Goal: Complete application form: Complete application form

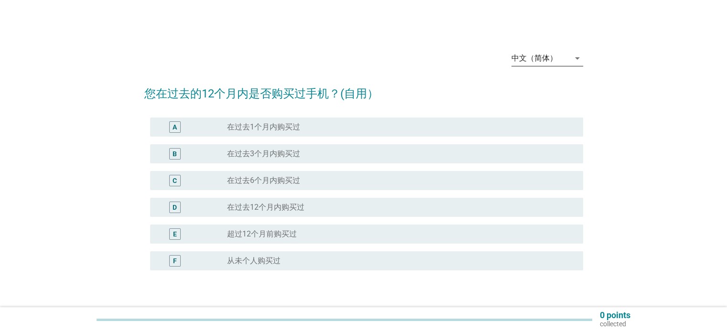
click at [550, 64] on div "中文（简体）" at bounding box center [540, 58] width 58 height 15
click at [545, 69] on div "English" at bounding box center [546, 65] width 56 height 11
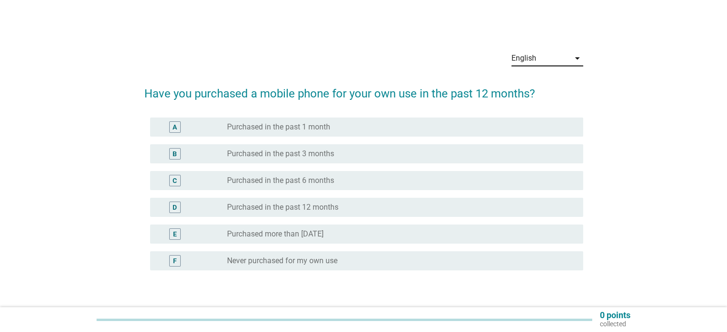
click at [173, 152] on div "B" at bounding box center [174, 154] width 4 height 10
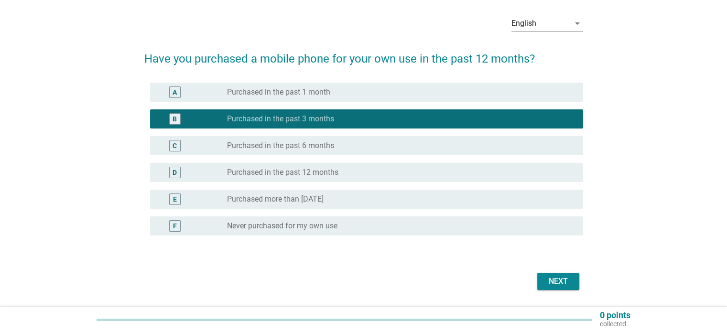
scroll to position [63, 0]
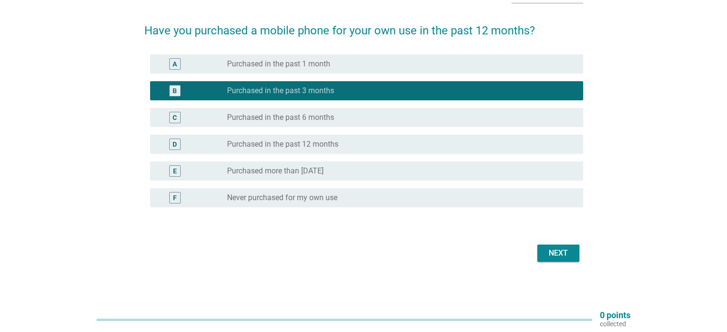
click at [561, 252] on div "Next" at bounding box center [558, 252] width 27 height 11
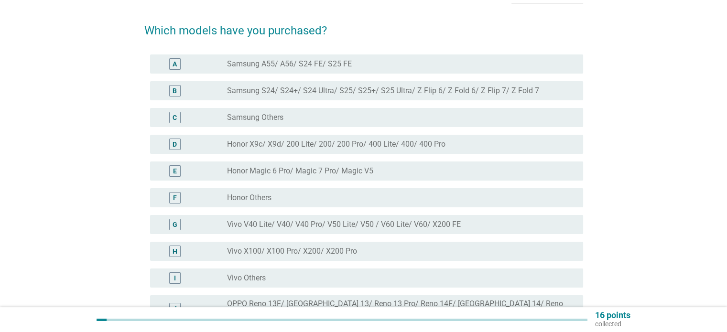
scroll to position [0, 0]
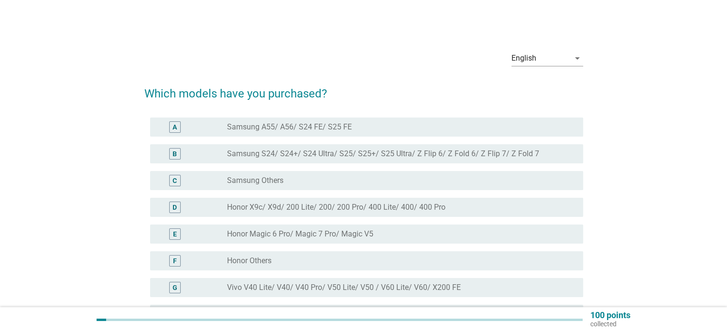
click at [170, 209] on div "D" at bounding box center [174, 207] width 11 height 11
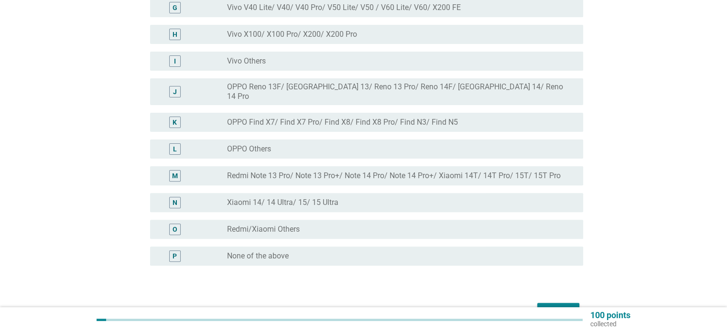
scroll to position [331, 0]
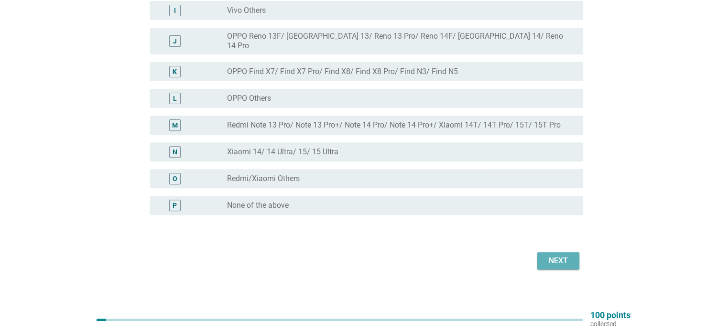
click at [561, 261] on button "Next" at bounding box center [558, 260] width 42 height 17
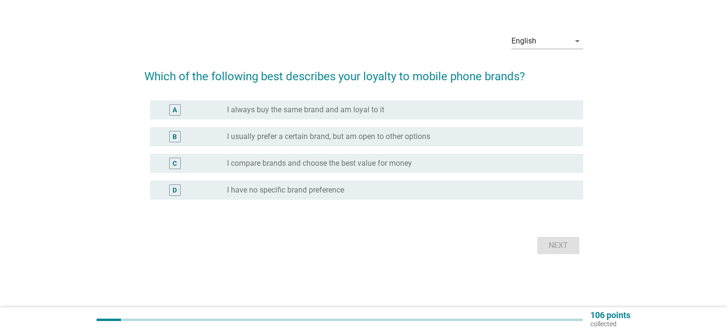
scroll to position [0, 0]
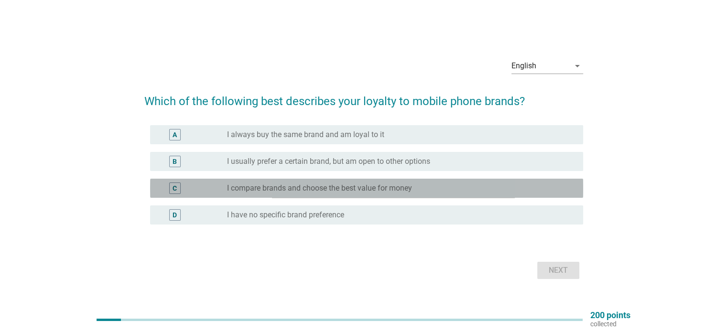
click at [172, 188] on div "C" at bounding box center [174, 188] width 4 height 10
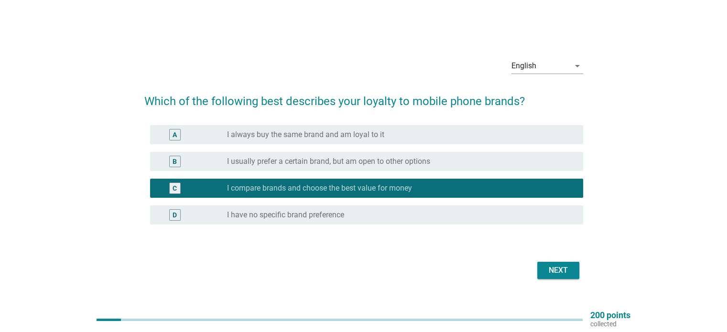
click at [561, 267] on div "Next" at bounding box center [558, 270] width 27 height 11
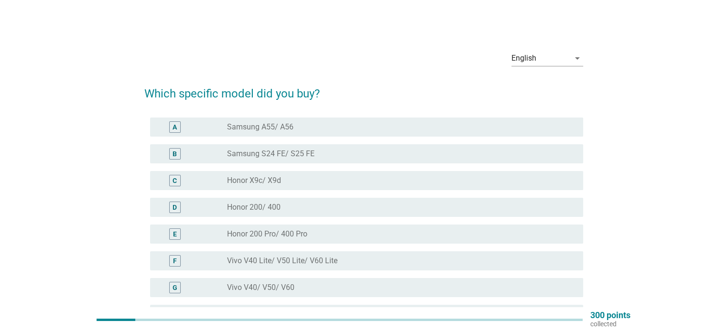
click at [165, 182] on div "C" at bounding box center [175, 180] width 35 height 11
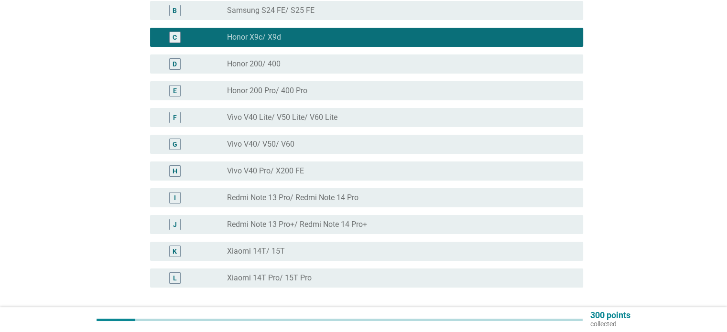
scroll to position [224, 0]
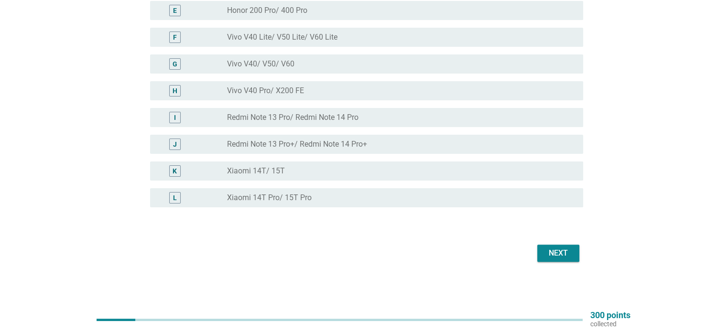
click at [562, 253] on div "Next" at bounding box center [558, 252] width 27 height 11
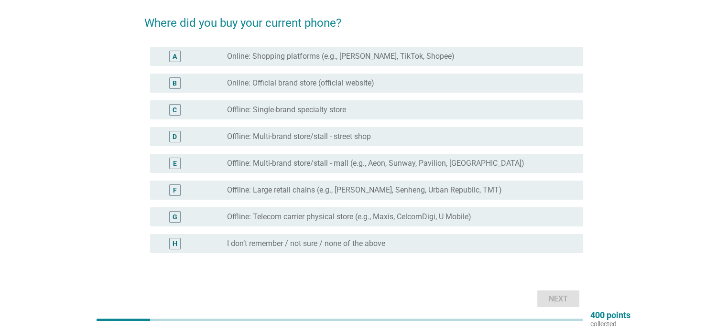
scroll to position [48, 0]
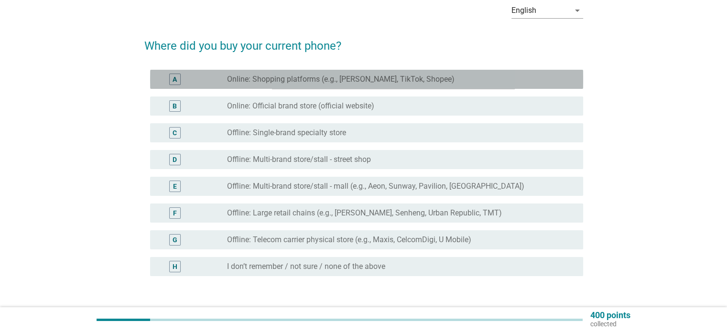
click at [174, 83] on div "A" at bounding box center [174, 80] width 4 height 10
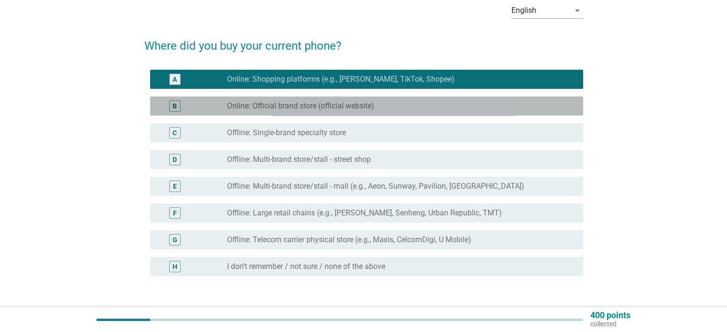
click at [170, 97] on div "B radio_button_unchecked Online: Official brand store (official website)" at bounding box center [366, 106] width 433 height 19
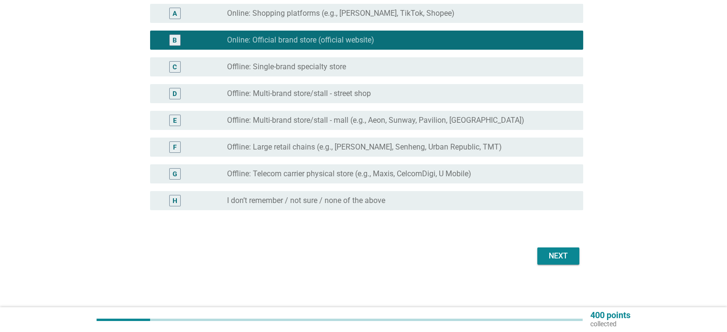
scroll to position [117, 0]
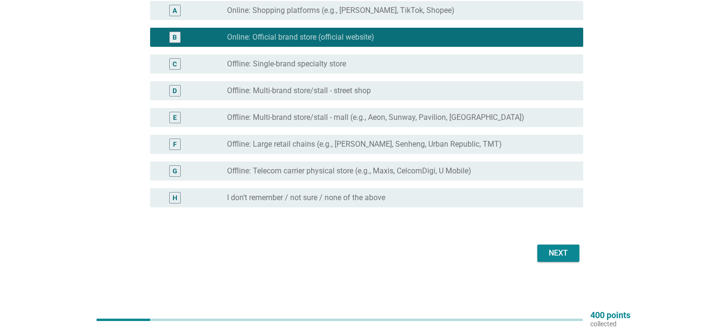
click at [545, 248] on div "Next" at bounding box center [558, 252] width 27 height 11
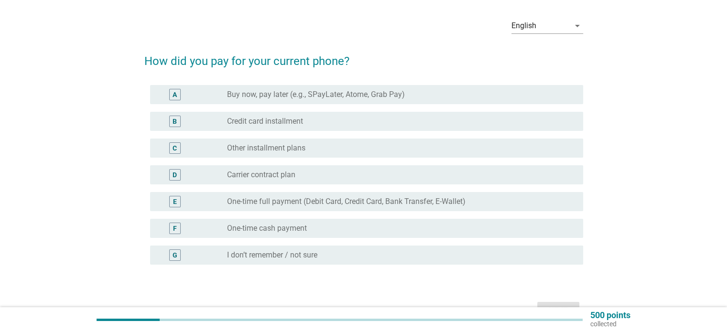
scroll to position [48, 0]
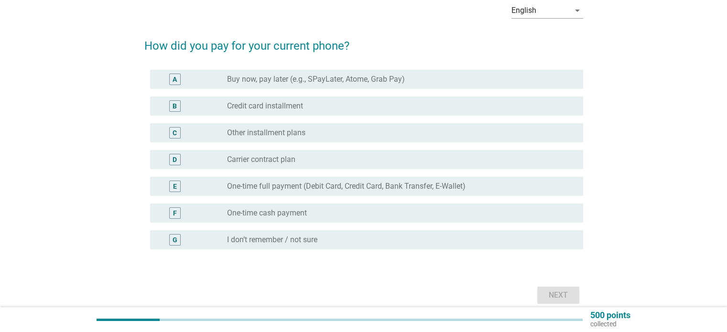
click at [172, 209] on div "F" at bounding box center [174, 212] width 11 height 11
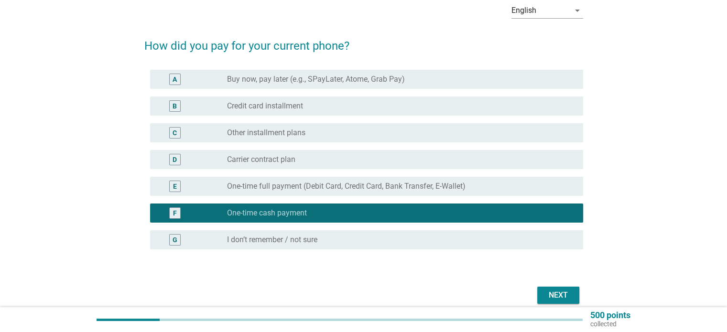
click at [568, 290] on div "Next" at bounding box center [558, 295] width 27 height 11
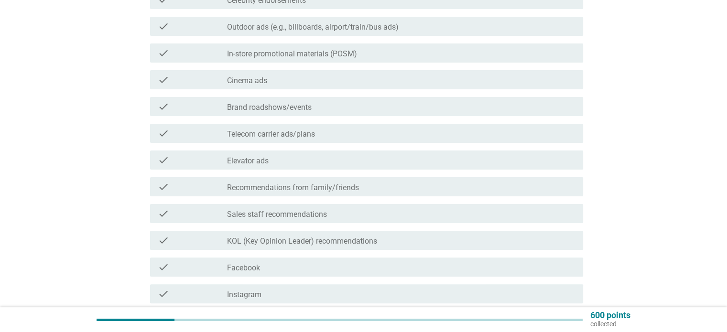
scroll to position [239, 0]
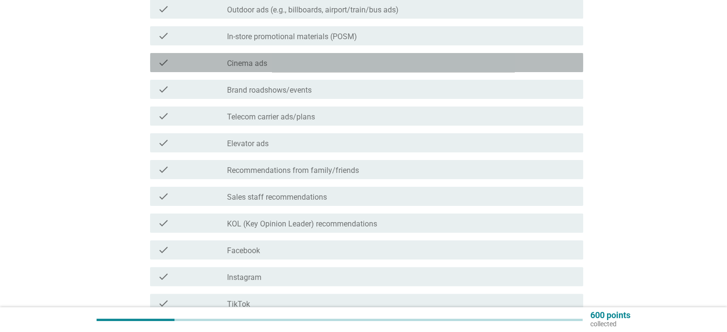
click at [264, 64] on label "Cinema ads" at bounding box center [247, 64] width 40 height 10
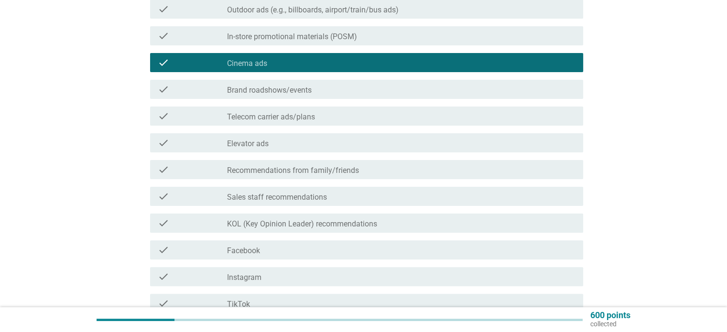
scroll to position [287, 0]
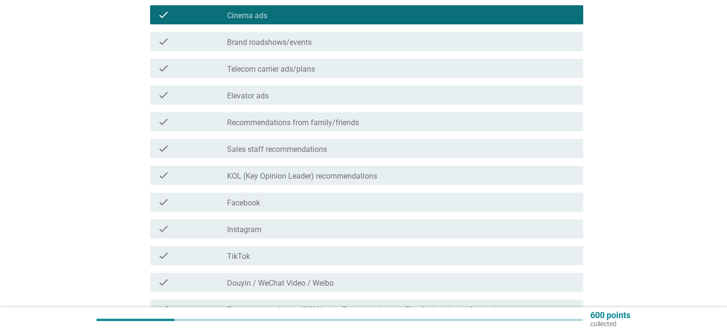
click at [258, 149] on label "Sales staff recommendations" at bounding box center [277, 150] width 100 height 10
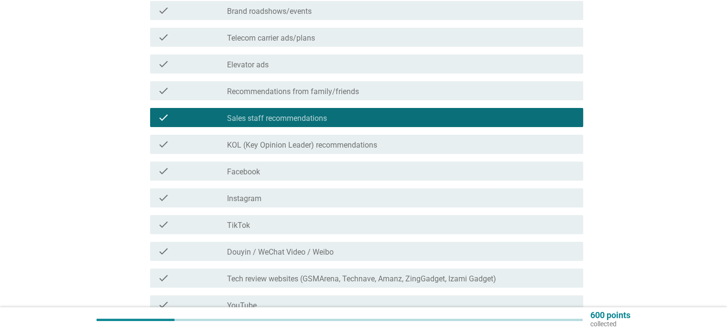
scroll to position [334, 0]
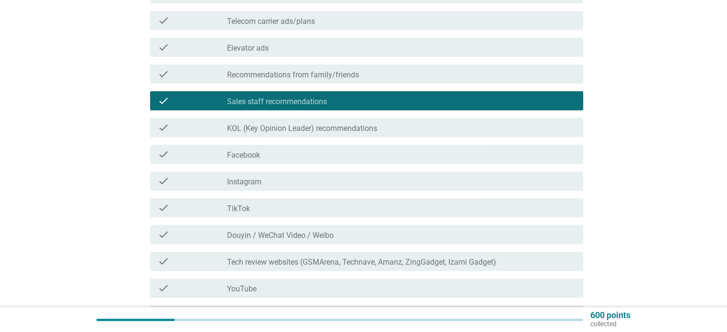
click at [255, 207] on div "check_box_outline_blank TikTok" at bounding box center [401, 207] width 348 height 11
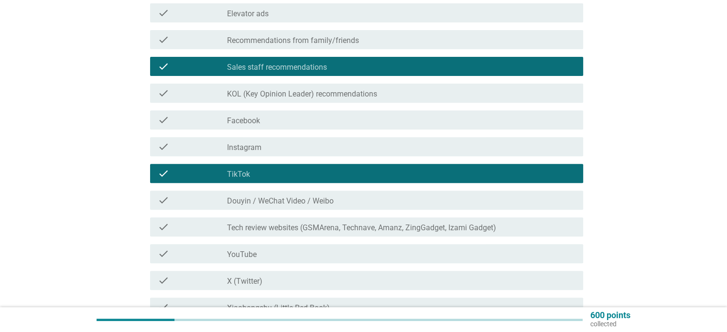
scroll to position [430, 0]
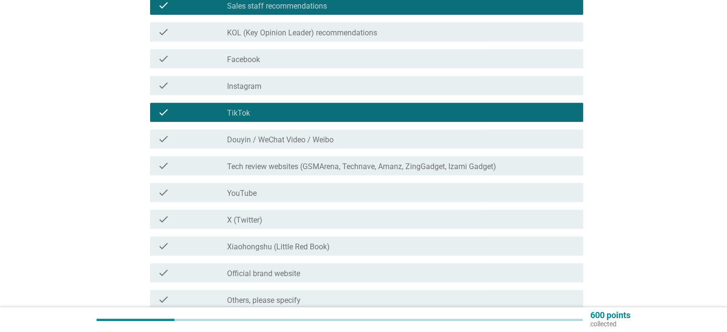
click at [258, 195] on div "check_box_outline_blank YouTube" at bounding box center [401, 192] width 348 height 11
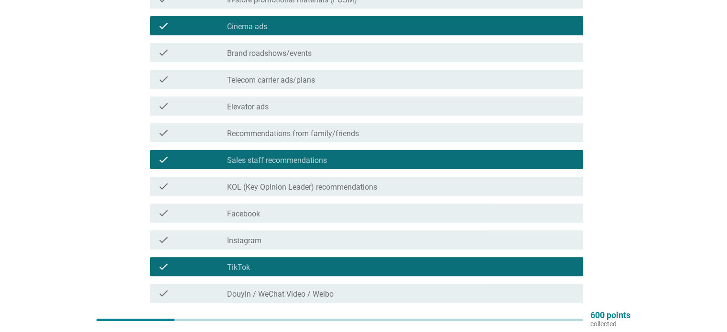
scroll to position [248, 0]
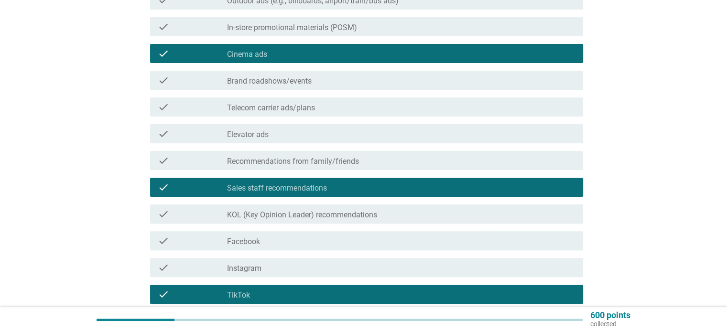
click at [250, 51] on label "Cinema ads" at bounding box center [247, 55] width 40 height 10
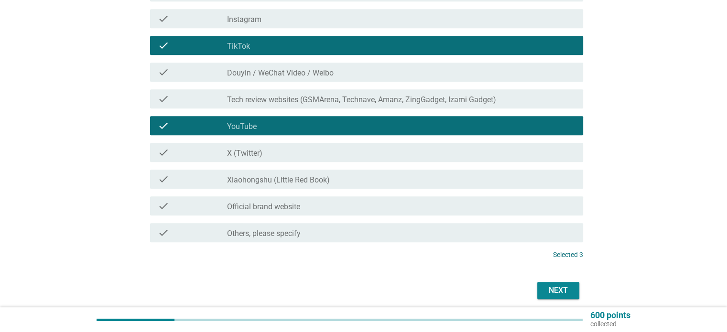
scroll to position [535, 0]
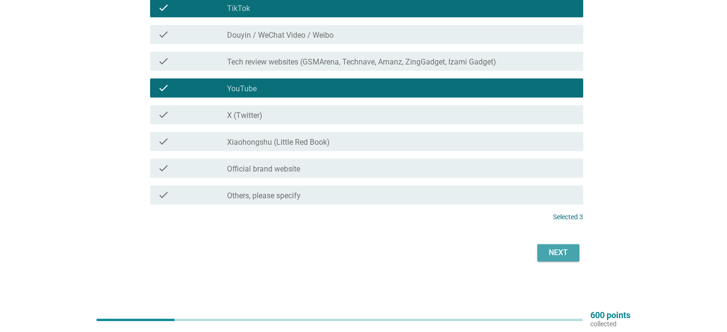
click at [553, 249] on div "Next" at bounding box center [558, 252] width 27 height 11
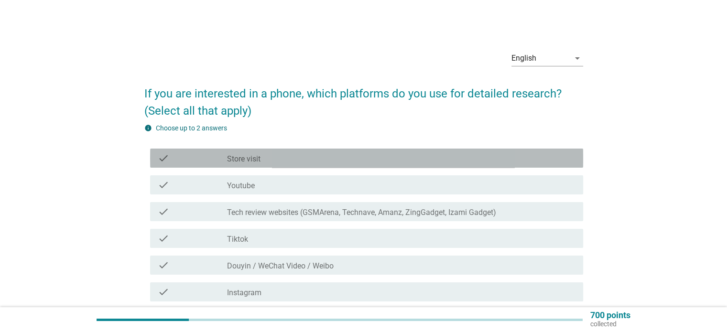
click at [254, 154] on div "check_box_outline_blank Store visit" at bounding box center [401, 157] width 348 height 11
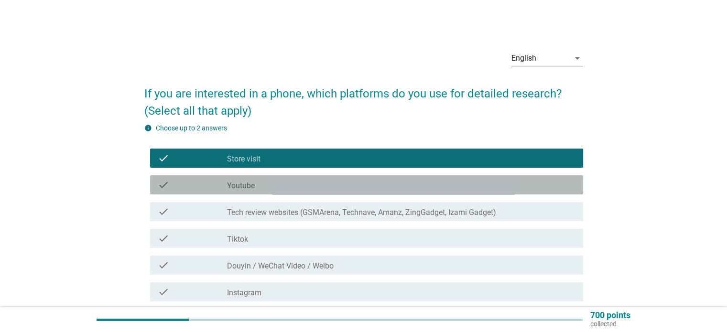
click at [254, 187] on label "Youtube" at bounding box center [241, 186] width 28 height 10
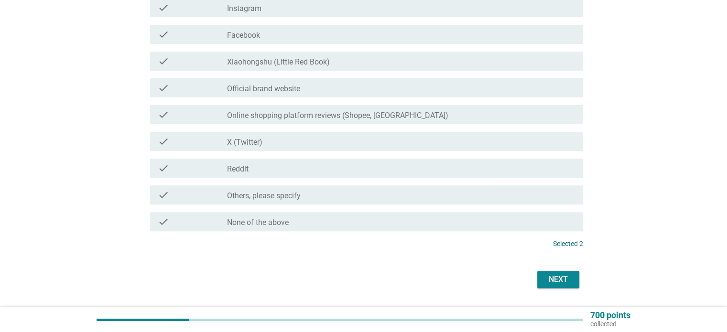
scroll to position [311, 0]
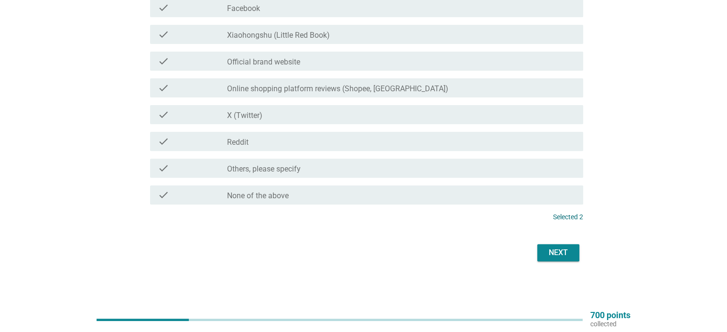
click at [556, 256] on div "Next" at bounding box center [558, 252] width 27 height 11
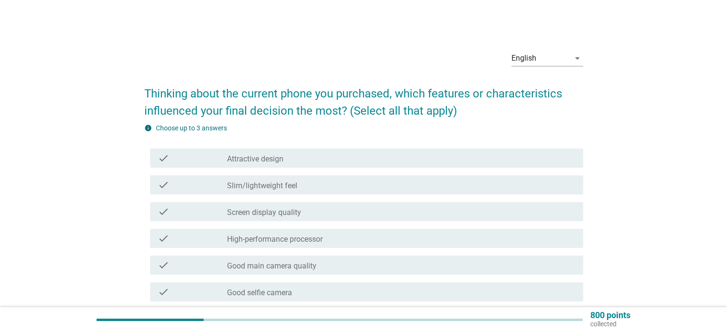
click at [266, 156] on label "Attractive design" at bounding box center [255, 159] width 56 height 10
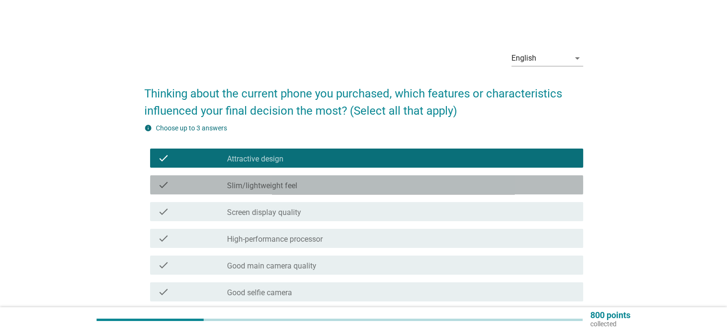
click at [269, 181] on label "Slim/lightweight feel" at bounding box center [262, 186] width 70 height 10
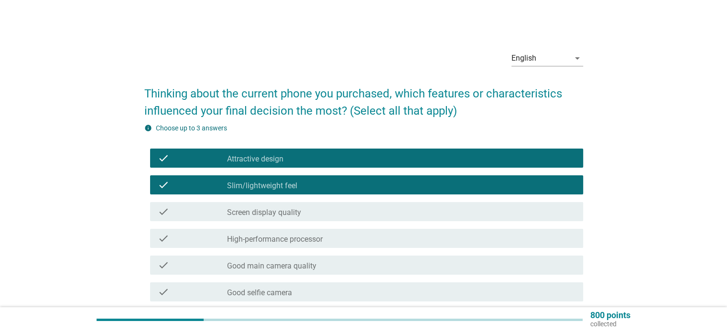
scroll to position [48, 0]
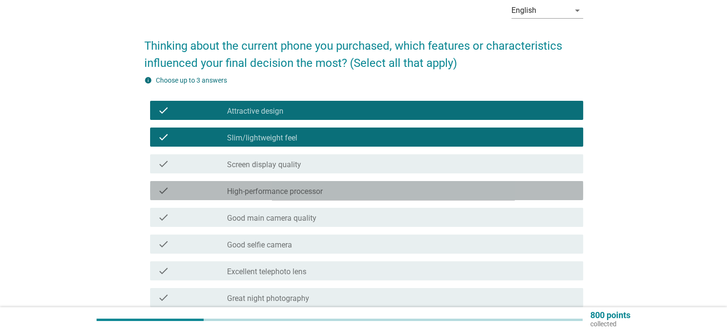
click at [276, 195] on label "High-performance processor" at bounding box center [275, 192] width 96 height 10
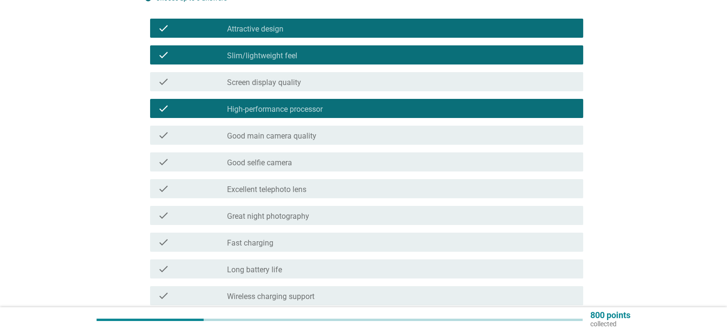
scroll to position [143, 0]
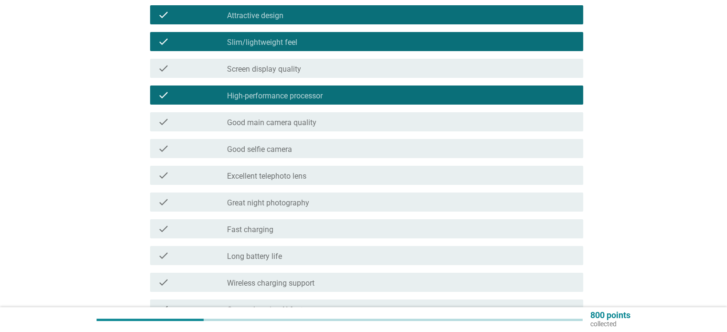
drag, startPoint x: 275, startPoint y: 120, endPoint x: 277, endPoint y: 101, distance: 18.7
click at [275, 119] on label "Good main camera quality" at bounding box center [271, 123] width 89 height 10
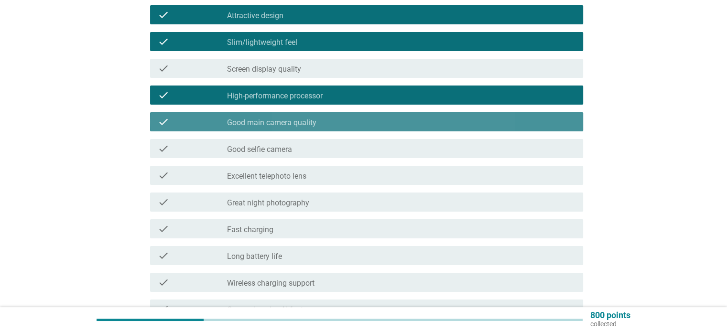
click at [277, 97] on label "High-performance processor" at bounding box center [275, 96] width 96 height 10
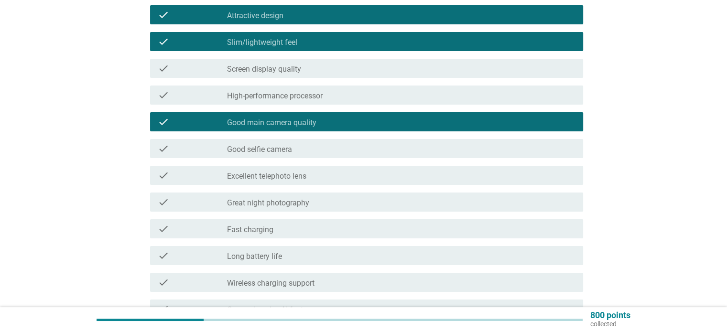
scroll to position [418, 0]
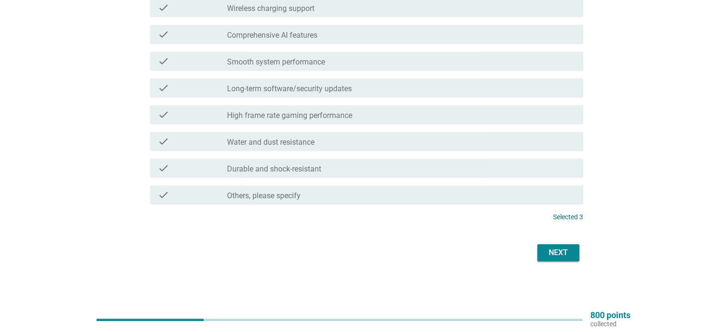
click at [559, 250] on div "Next" at bounding box center [558, 252] width 27 height 11
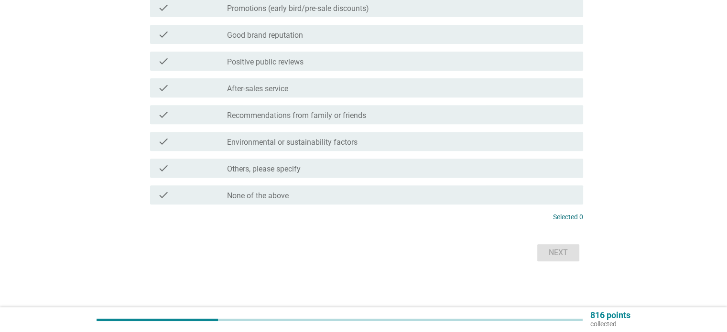
scroll to position [0, 0]
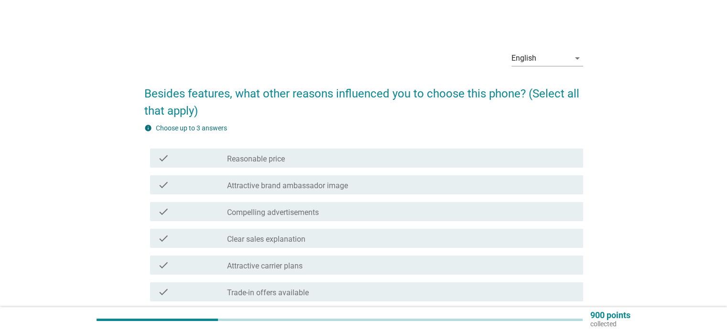
click at [262, 157] on label "Reasonable price" at bounding box center [256, 159] width 58 height 10
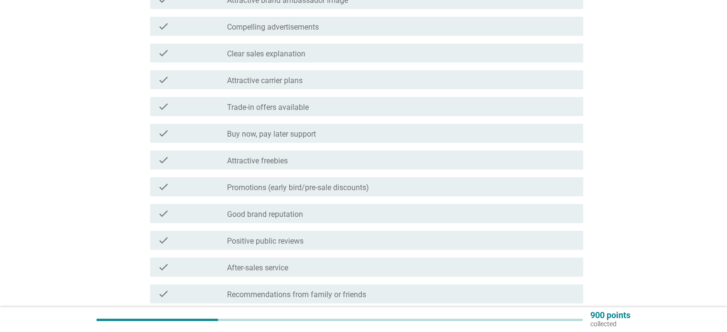
scroll to position [191, 0]
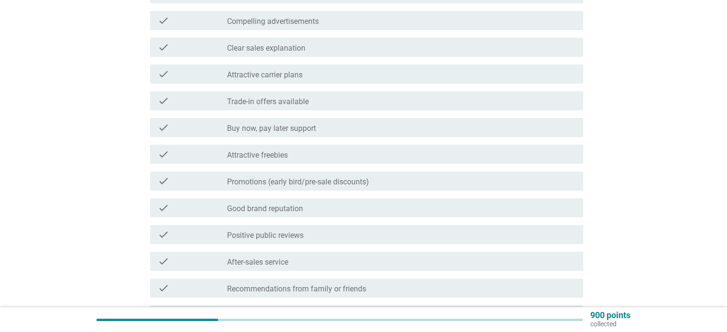
click at [277, 236] on label "Positive public reviews" at bounding box center [265, 236] width 76 height 10
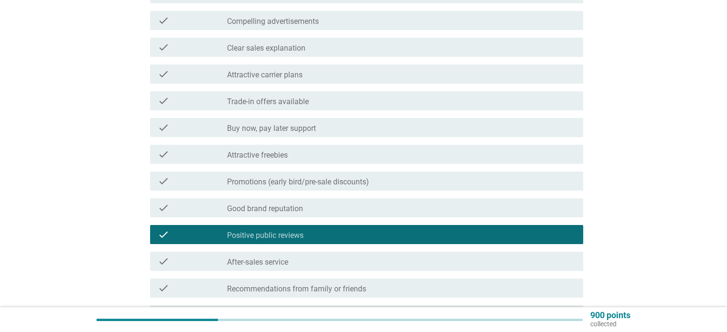
click at [277, 258] on label "After-sales service" at bounding box center [257, 262] width 61 height 10
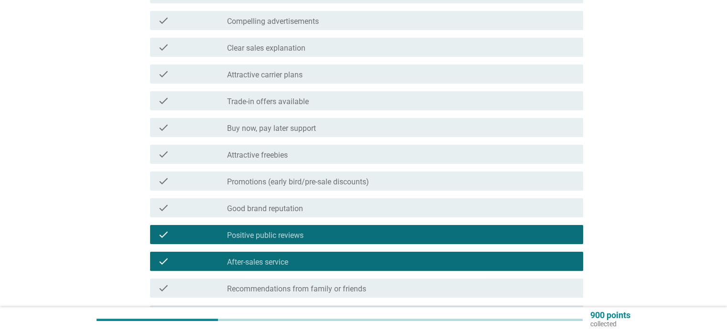
click at [277, 258] on label "After-sales service" at bounding box center [257, 262] width 61 height 10
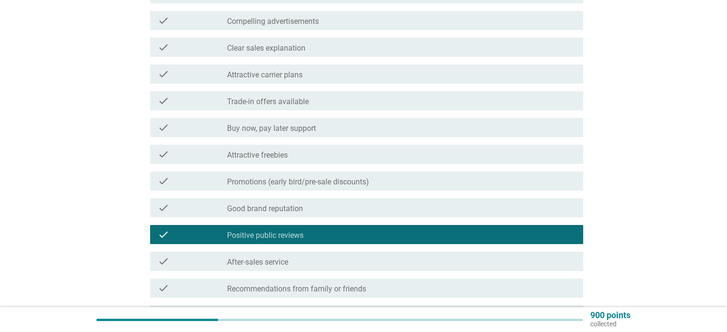
click at [268, 150] on label "Attractive freebies" at bounding box center [257, 155] width 61 height 10
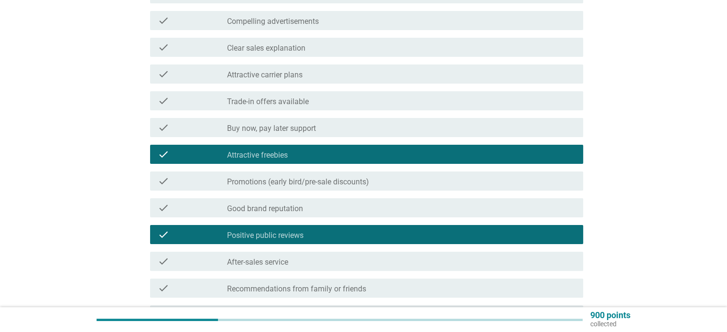
click at [275, 152] on label "Attractive freebies" at bounding box center [257, 155] width 61 height 10
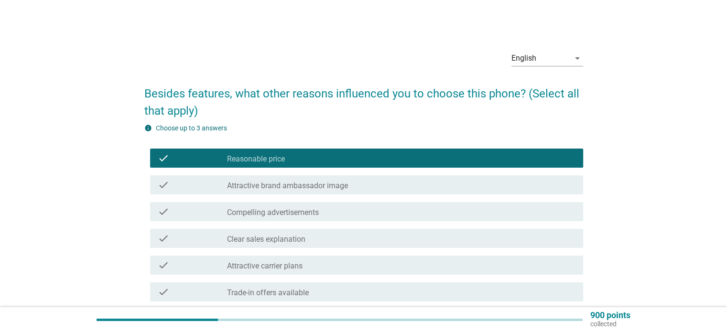
scroll to position [365, 0]
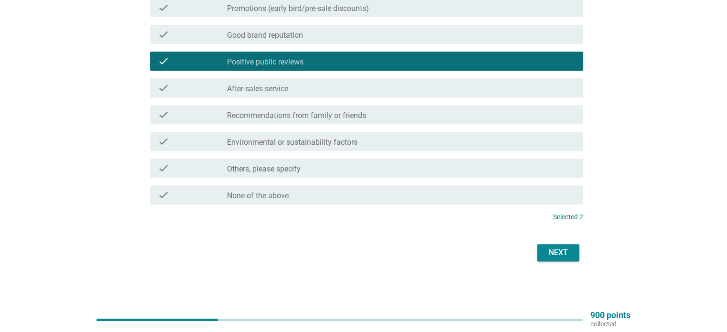
click at [548, 249] on div "Next" at bounding box center [558, 252] width 27 height 11
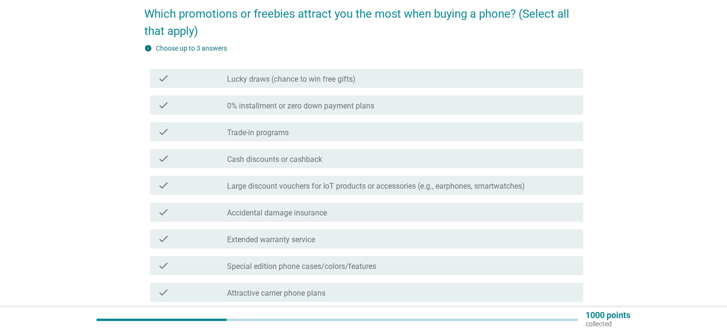
scroll to position [96, 0]
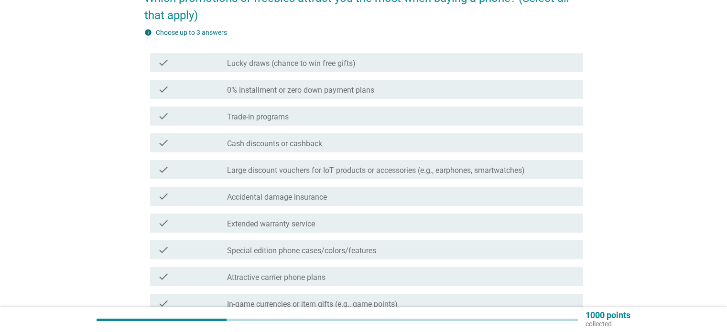
click at [271, 225] on label "Extended warranty service" at bounding box center [271, 224] width 88 height 10
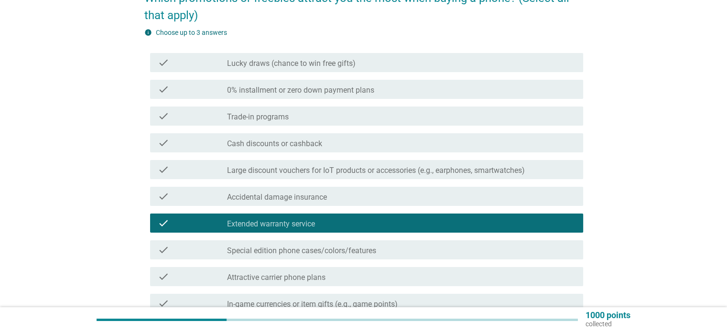
click at [274, 144] on label "Cash discounts or cashback" at bounding box center [274, 144] width 95 height 10
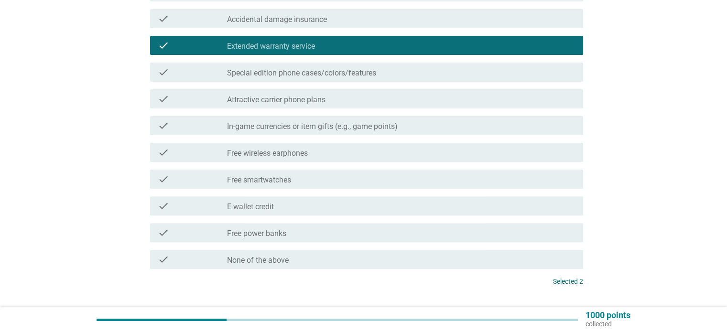
scroll to position [287, 0]
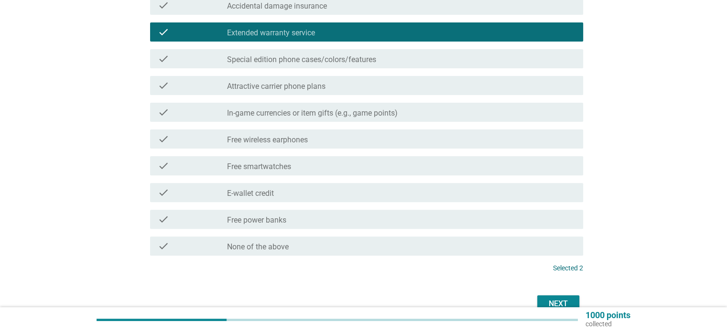
click at [284, 141] on label "Free wireless earphones" at bounding box center [267, 140] width 81 height 10
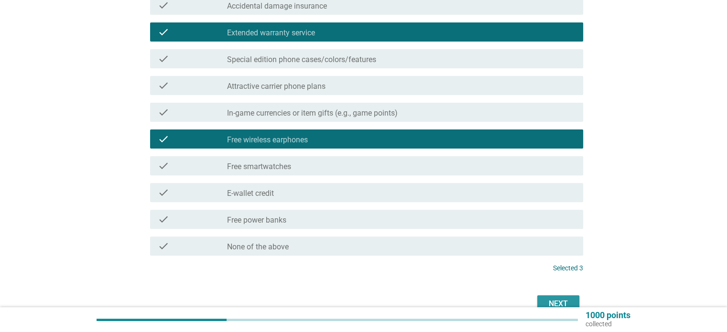
click at [541, 298] on button "Next" at bounding box center [558, 303] width 42 height 17
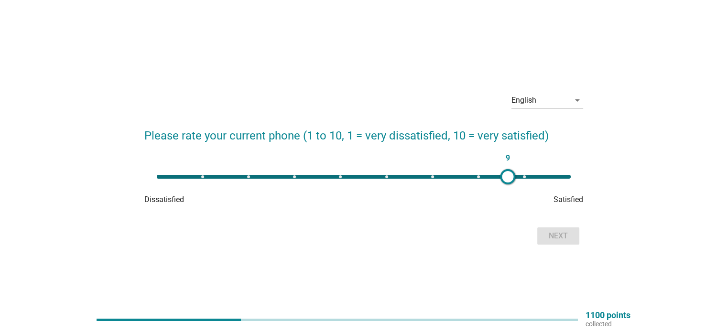
type input "10"
drag, startPoint x: 152, startPoint y: 176, endPoint x: 629, endPoint y: 196, distance: 477.2
click at [629, 195] on div "English arrow_drop_down Please rate your current phone (1 to 10, 1 = very dissa…" at bounding box center [363, 166] width 681 height 178
click at [560, 236] on div "Next" at bounding box center [558, 235] width 27 height 11
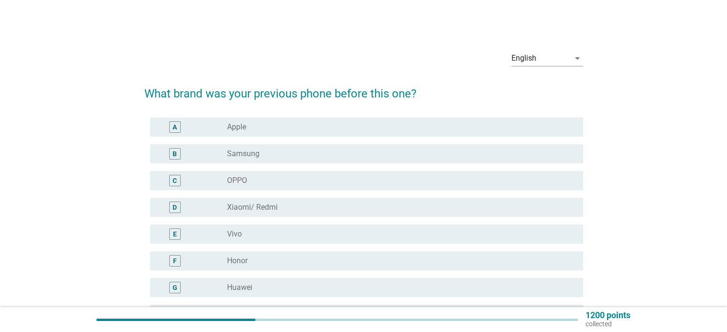
click at [204, 121] on div "A" at bounding box center [193, 126] width 70 height 11
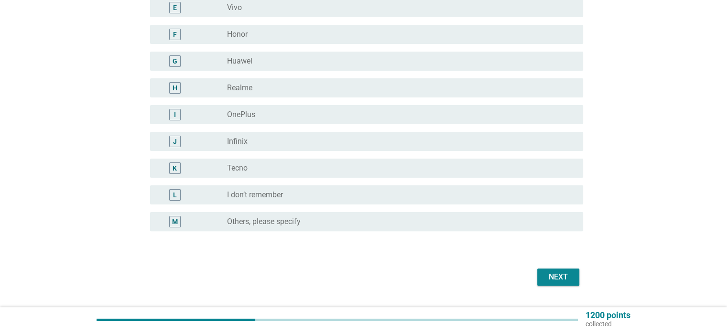
scroll to position [239, 0]
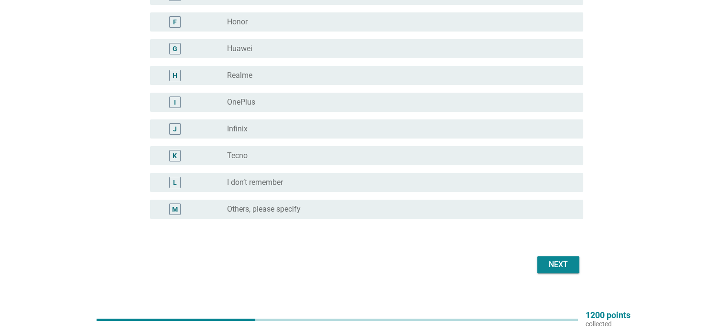
click at [551, 260] on div "Next" at bounding box center [558, 264] width 27 height 11
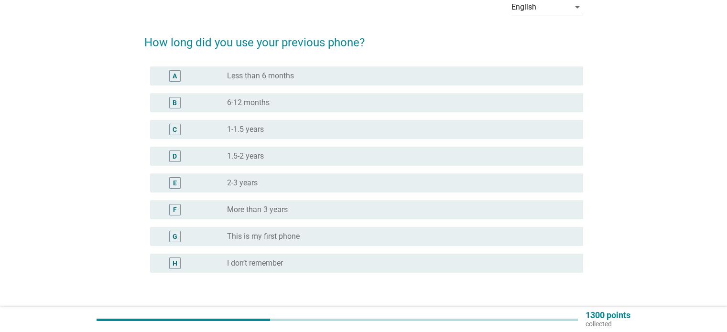
scroll to position [117, 0]
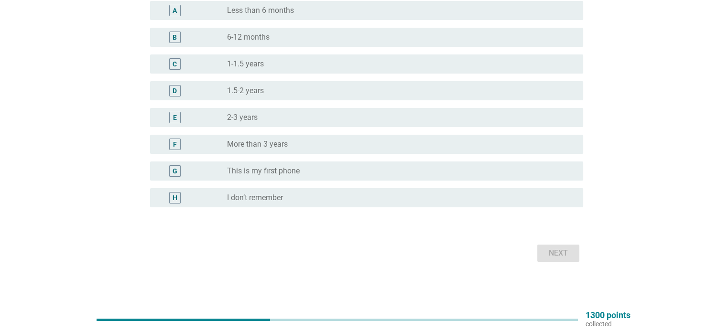
click at [217, 144] on div "F" at bounding box center [193, 144] width 70 height 11
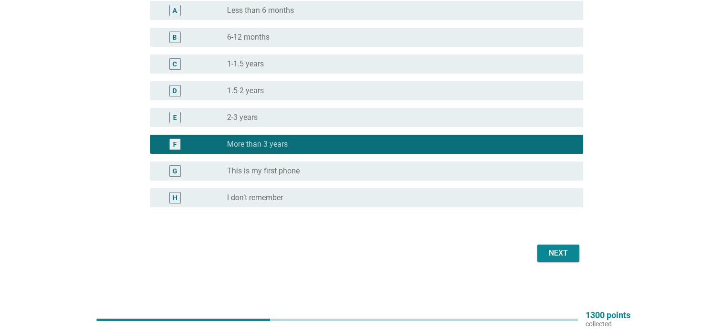
click at [541, 251] on button "Next" at bounding box center [558, 253] width 42 height 17
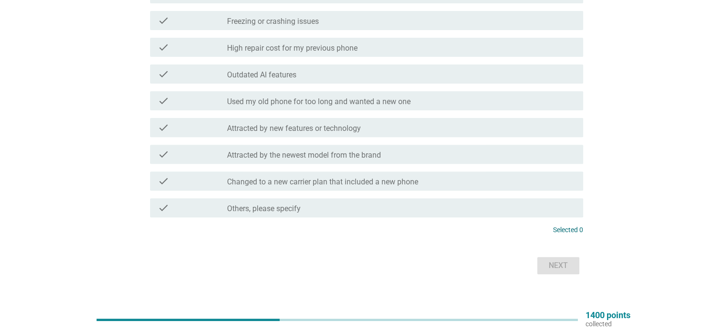
scroll to position [48, 0]
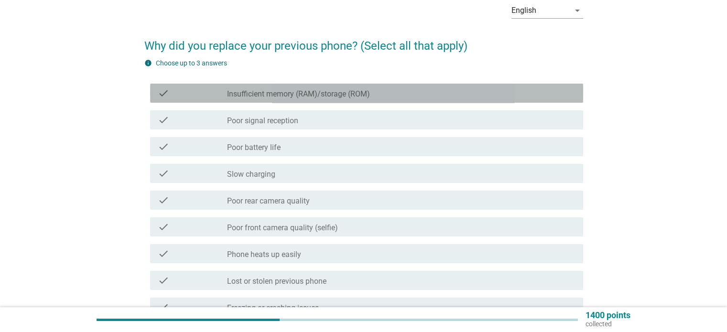
click at [329, 97] on label "Insufficient memory (RAM)/storage (ROM)" at bounding box center [298, 94] width 143 height 10
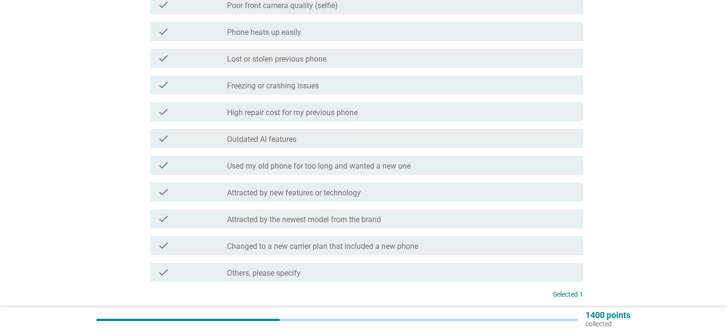
scroll to position [287, 0]
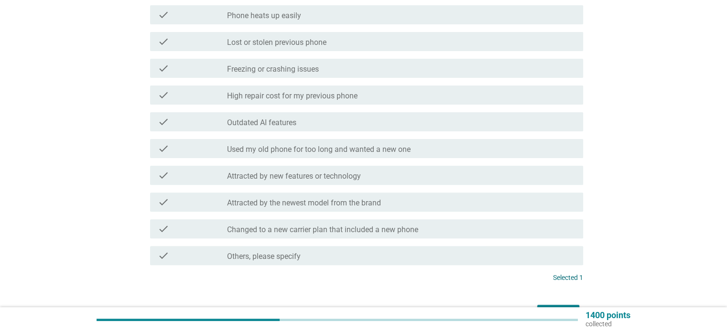
click at [296, 97] on label "High repair cost for my previous phone" at bounding box center [292, 96] width 130 height 10
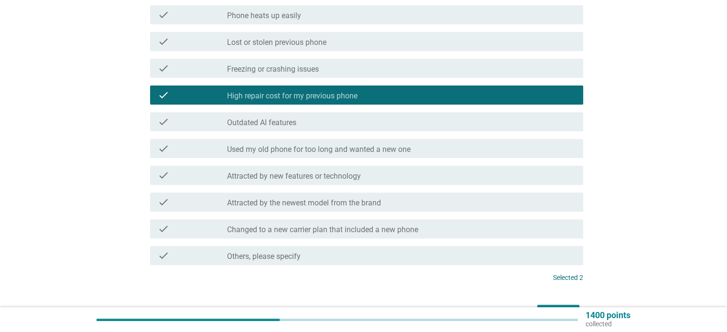
scroll to position [347, 0]
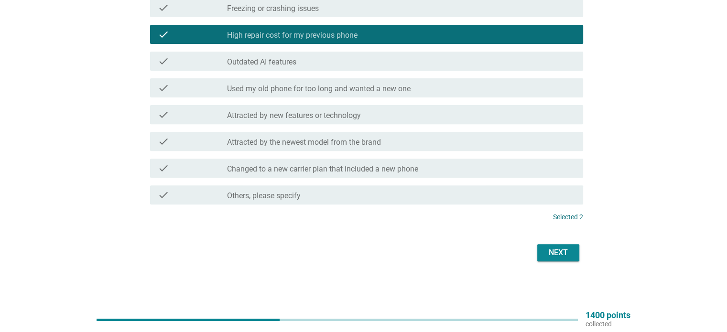
click at [566, 258] on div "Next" at bounding box center [558, 252] width 27 height 11
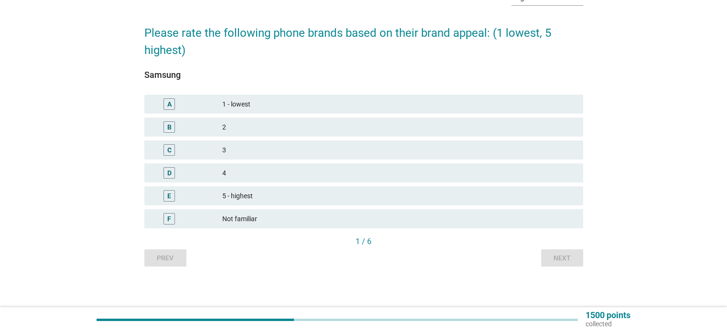
scroll to position [63, 0]
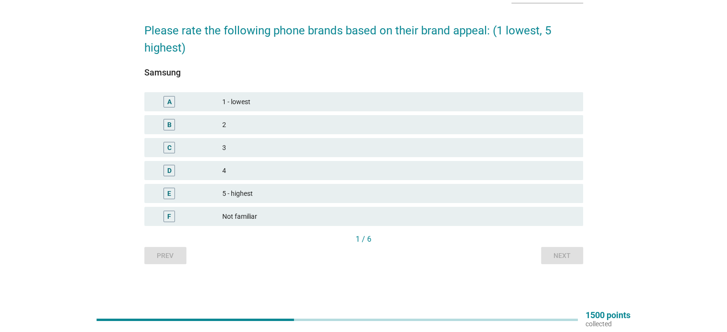
click at [234, 102] on div "1 - lowest" at bounding box center [398, 101] width 353 height 11
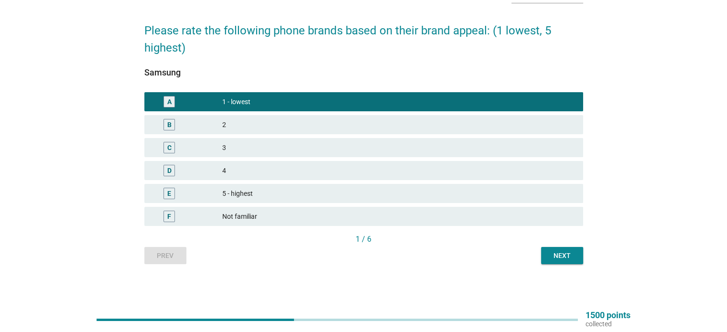
click at [235, 150] on div "3" at bounding box center [398, 147] width 353 height 11
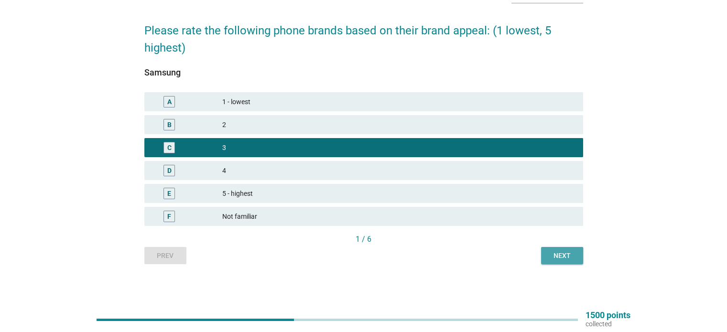
click at [567, 259] on div "Next" at bounding box center [561, 256] width 27 height 10
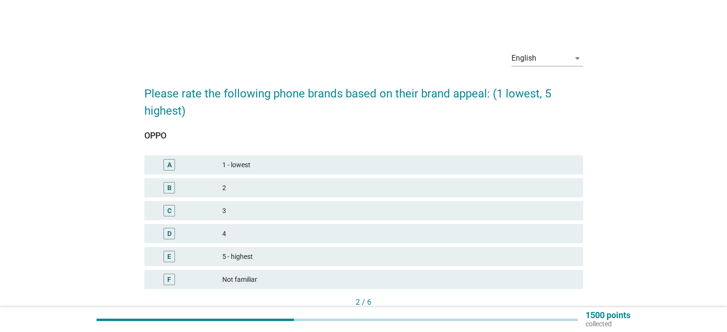
click at [238, 161] on div "1 - lowest" at bounding box center [398, 164] width 353 height 11
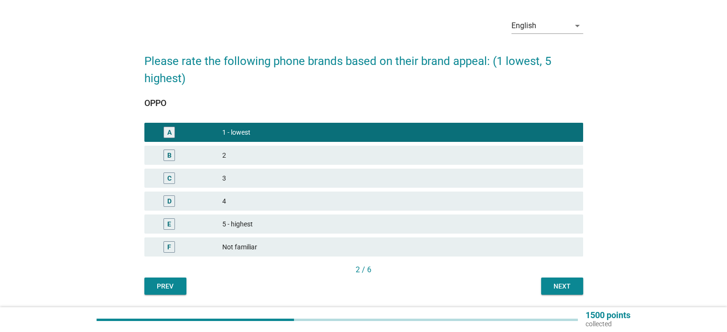
scroll to position [63, 0]
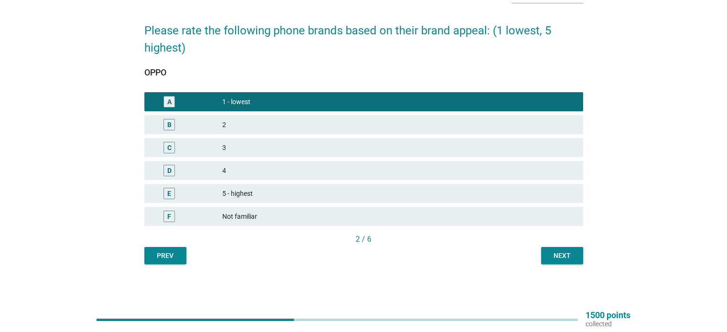
click at [563, 254] on div "Next" at bounding box center [561, 256] width 27 height 10
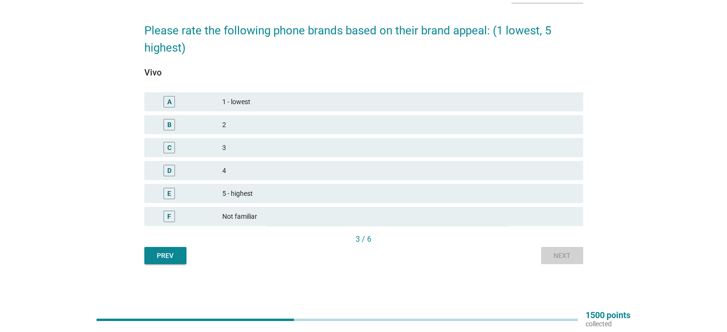
scroll to position [0, 0]
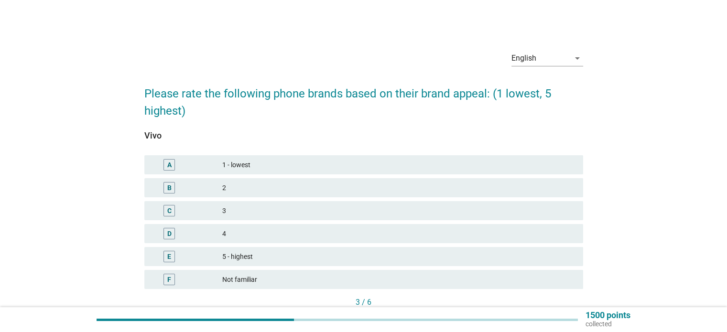
click at [242, 165] on div "1 - lowest" at bounding box center [398, 164] width 353 height 11
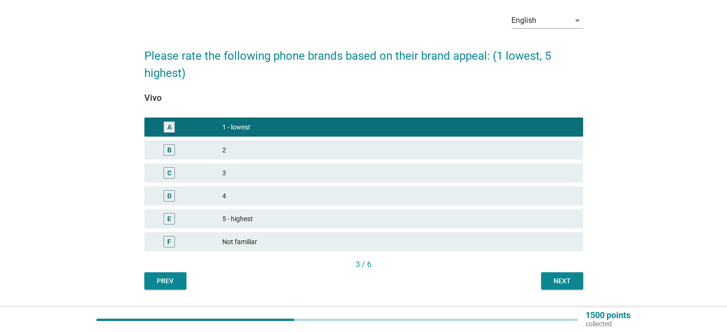
scroll to position [63, 0]
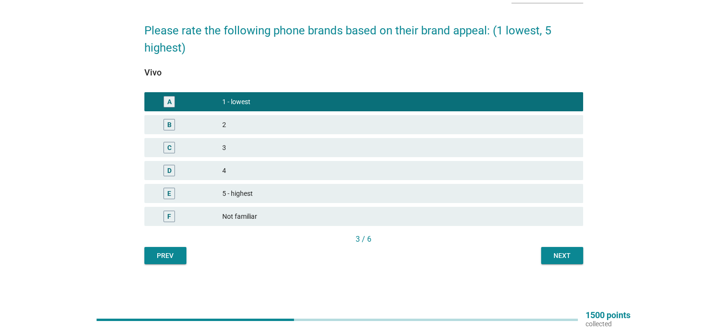
click at [568, 256] on div "Next" at bounding box center [561, 256] width 27 height 10
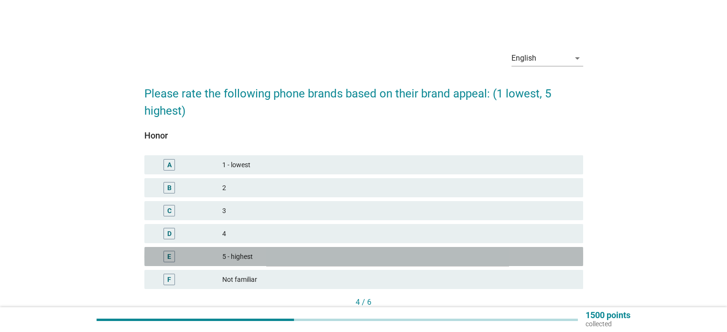
drag, startPoint x: 243, startPoint y: 257, endPoint x: 359, endPoint y: 263, distance: 116.7
click at [243, 257] on div "5 - highest" at bounding box center [398, 256] width 353 height 11
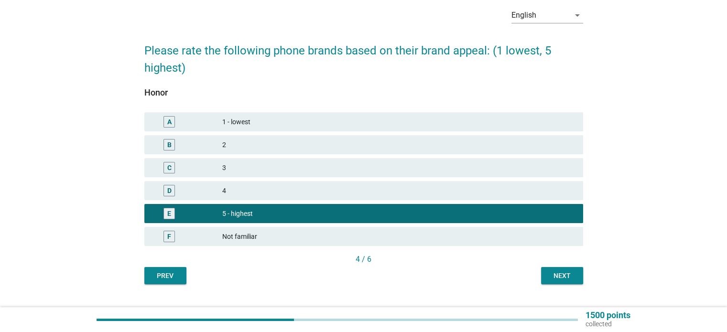
scroll to position [63, 0]
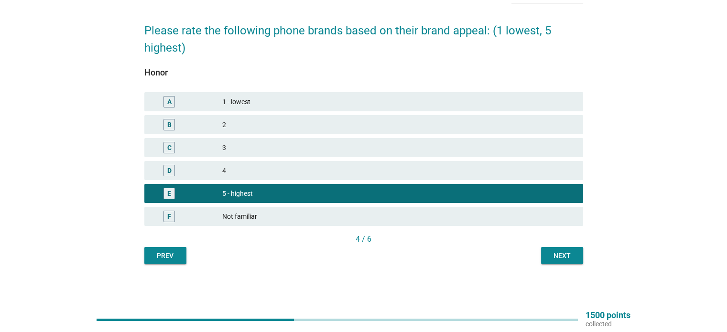
click at [551, 253] on div "Next" at bounding box center [561, 256] width 27 height 10
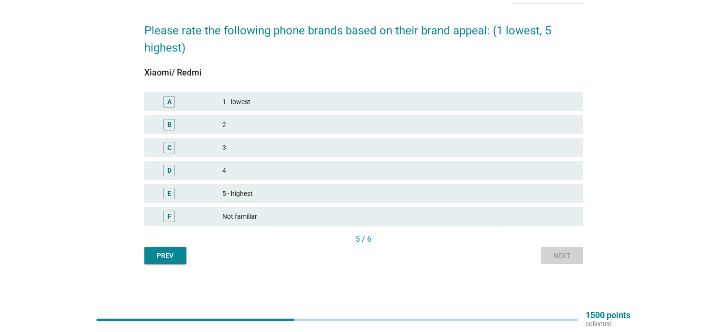
scroll to position [0, 0]
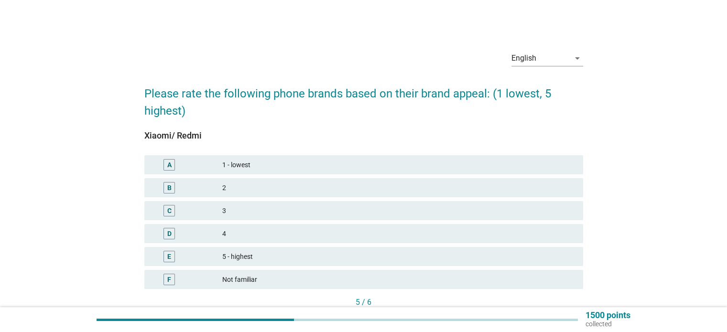
click at [236, 199] on div "C 3" at bounding box center [363, 210] width 442 height 23
click at [236, 193] on div "2" at bounding box center [398, 187] width 353 height 11
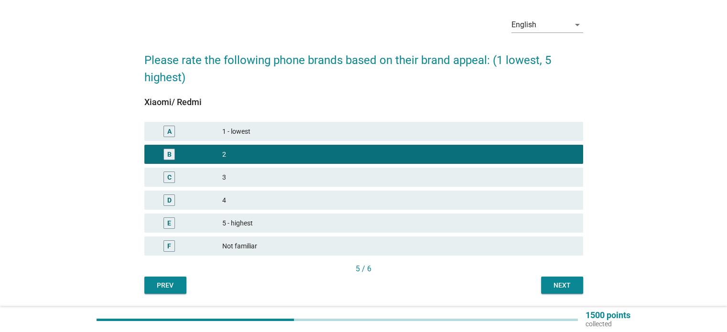
scroll to position [63, 0]
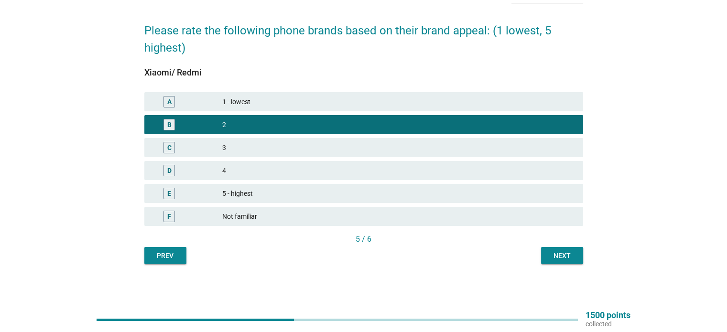
click at [571, 259] on div "Next" at bounding box center [561, 256] width 27 height 10
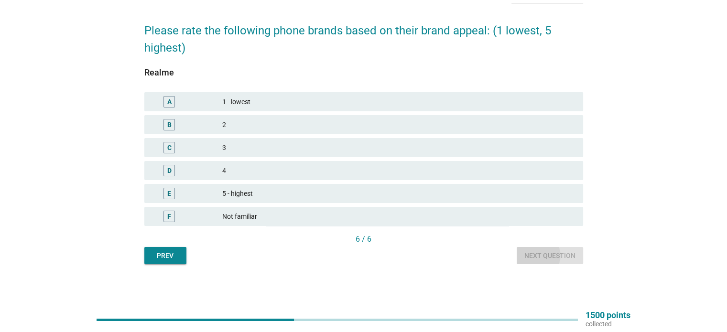
scroll to position [0, 0]
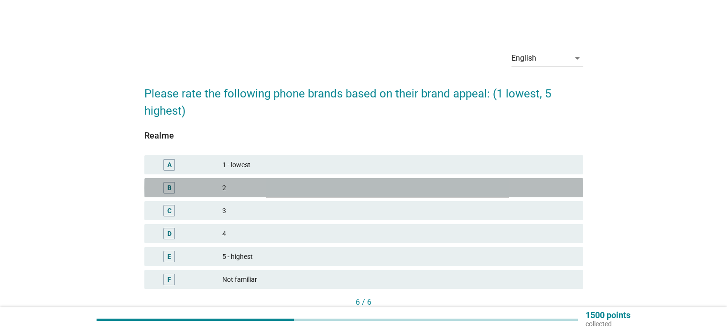
click at [250, 190] on div "2" at bounding box center [398, 187] width 353 height 11
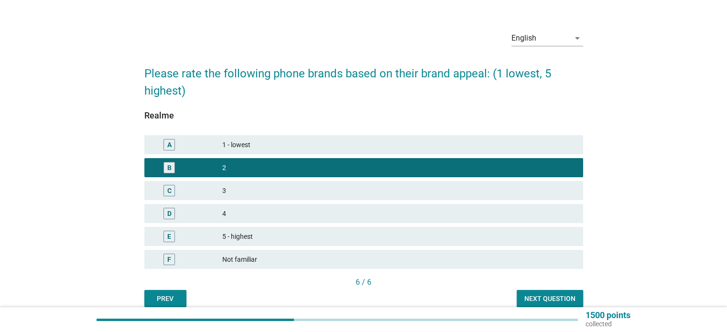
scroll to position [63, 0]
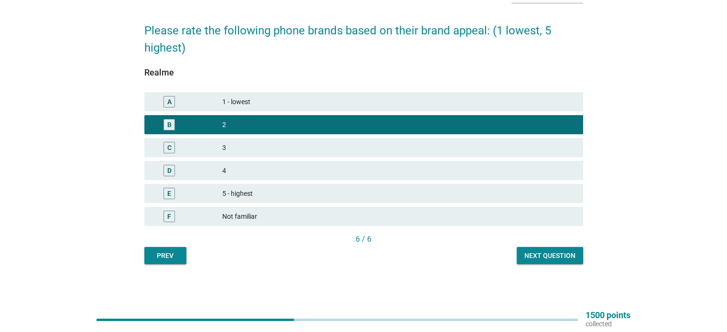
click at [537, 253] on div "Next question" at bounding box center [549, 256] width 51 height 10
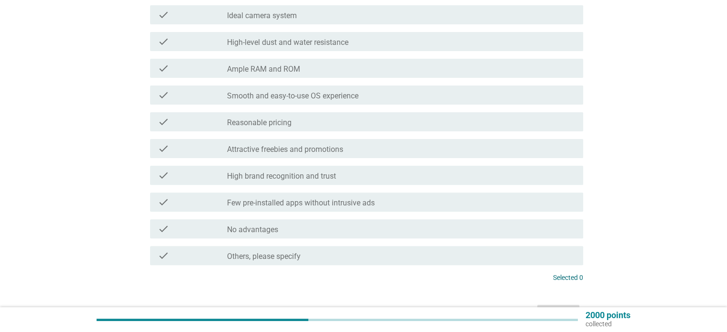
scroll to position [334, 0]
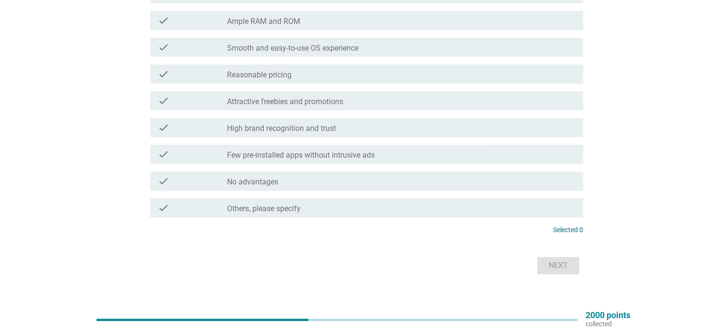
click at [274, 76] on label "Reasonable pricing" at bounding box center [259, 75] width 64 height 10
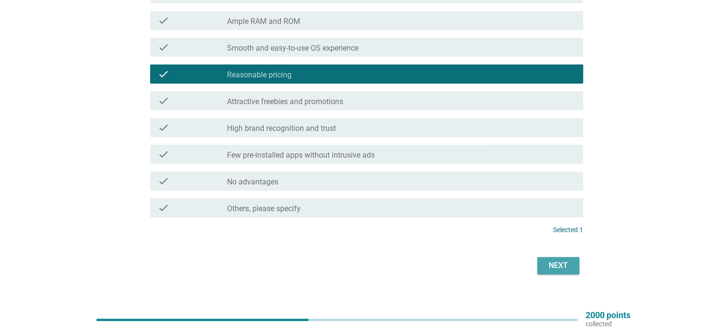
click at [552, 267] on div "Next" at bounding box center [558, 265] width 27 height 11
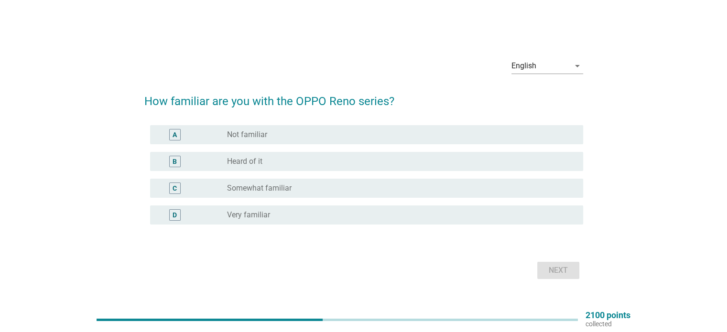
click at [271, 137] on div "radio_button_unchecked Not familiar" at bounding box center [397, 135] width 340 height 10
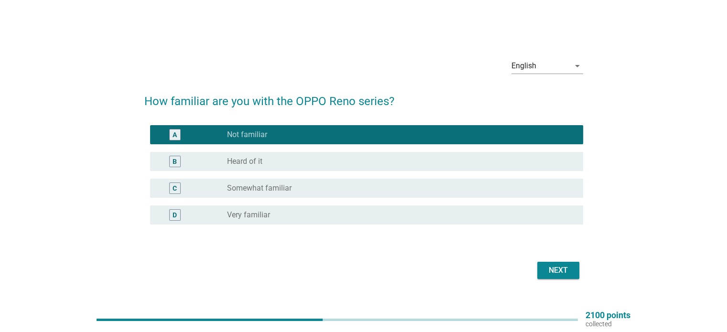
click at [549, 270] on div "Next" at bounding box center [558, 270] width 27 height 11
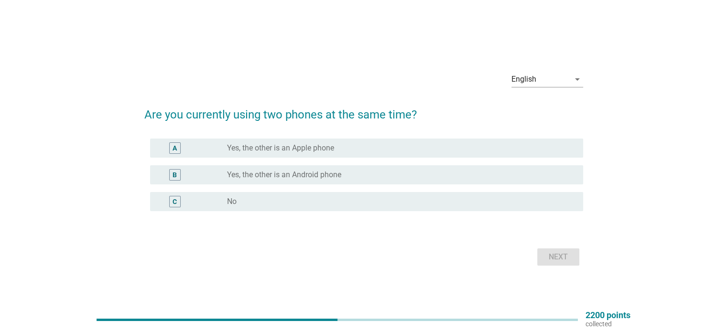
click at [291, 150] on label "Yes, the other is an Apple phone" at bounding box center [280, 148] width 107 height 10
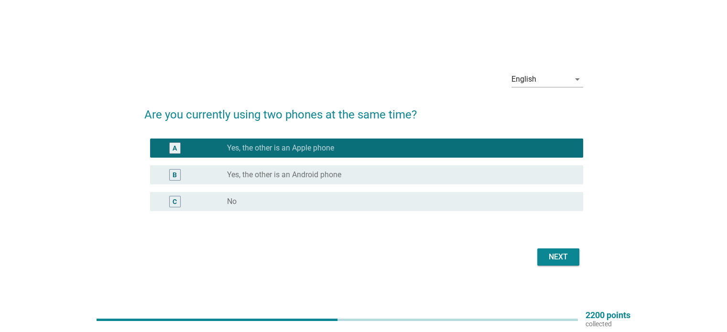
click at [552, 253] on div "Next" at bounding box center [558, 256] width 27 height 11
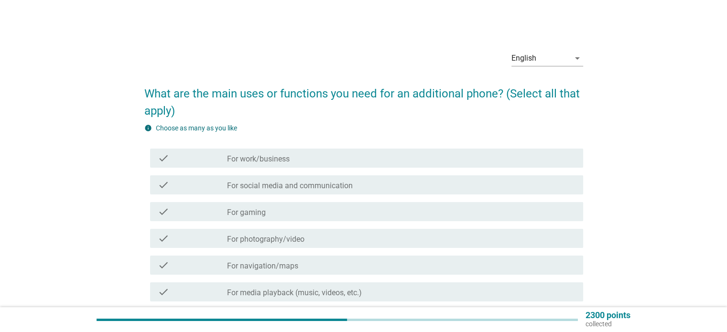
click at [281, 156] on label "For work/business" at bounding box center [258, 159] width 63 height 10
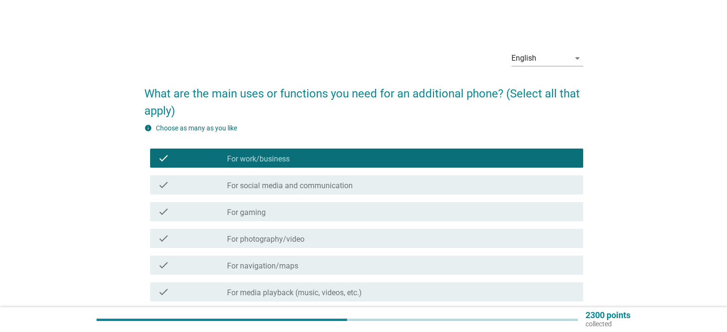
click at [281, 180] on div "check_box_outline_blank For social media and communication" at bounding box center [401, 184] width 348 height 11
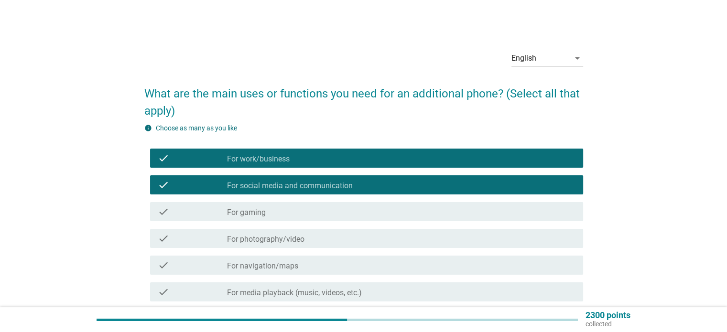
click at [274, 211] on div "check_box_outline_blank For gaming" at bounding box center [401, 211] width 348 height 11
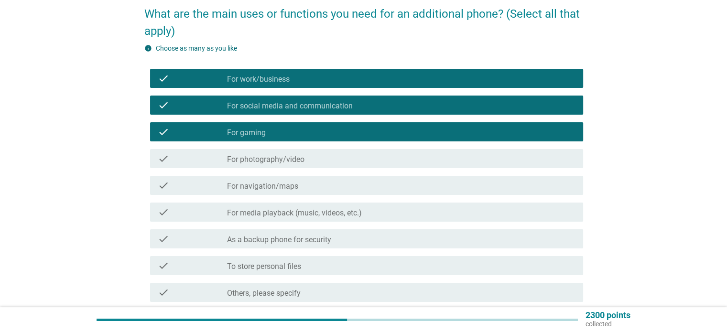
scroll to position [96, 0]
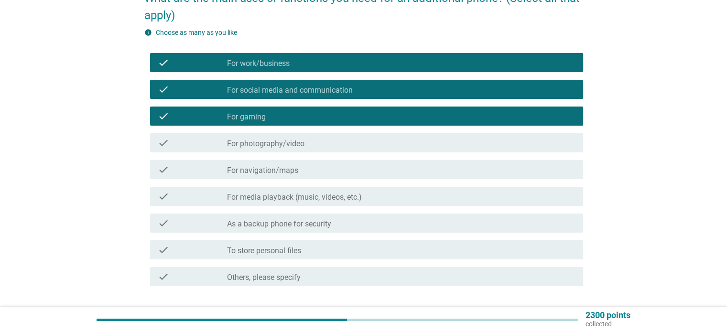
click at [275, 143] on label "For photography/video" at bounding box center [265, 144] width 77 height 10
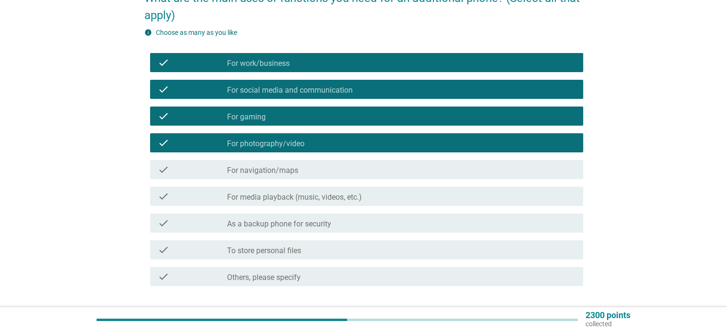
click at [278, 164] on div "check_box_outline_blank For navigation/maps" at bounding box center [401, 169] width 348 height 11
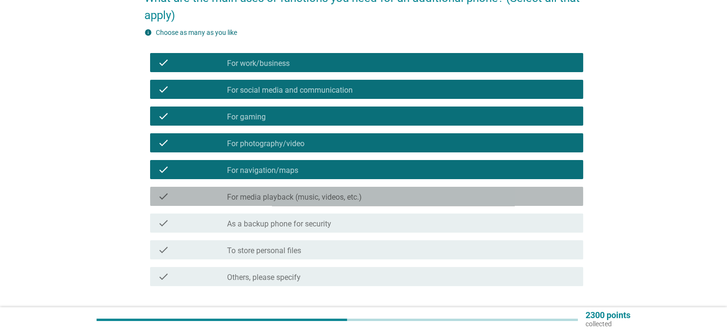
click at [290, 198] on label "For media playback (music, videos, etc.)" at bounding box center [294, 198] width 135 height 10
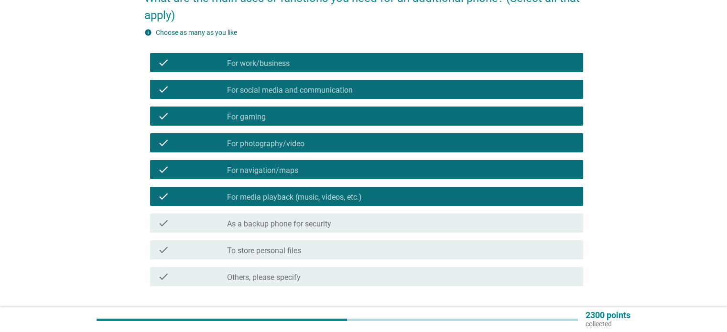
click at [298, 225] on label "As a backup phone for security" at bounding box center [279, 224] width 104 height 10
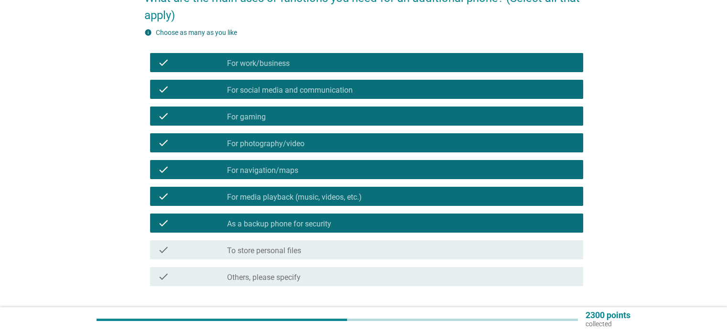
click at [301, 256] on div "check check_box_outline_blank To store personal files" at bounding box center [366, 249] width 433 height 19
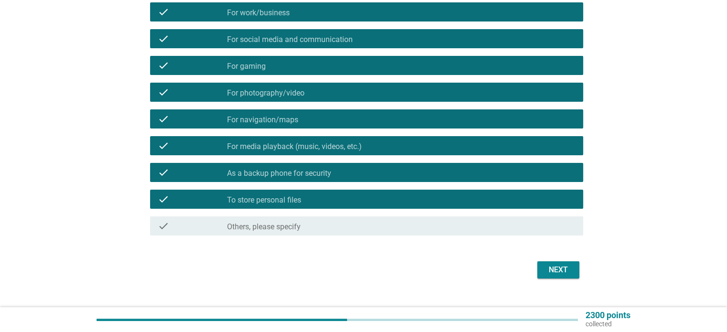
scroll to position [163, 0]
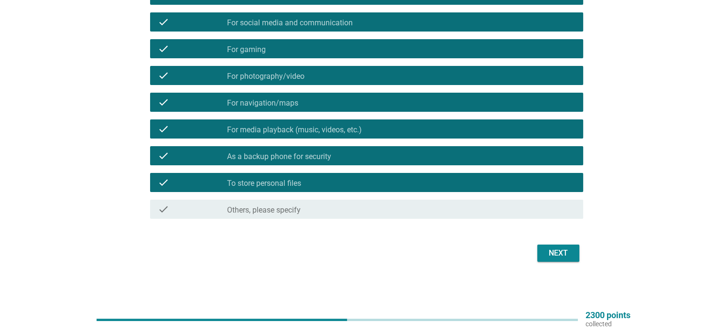
click at [560, 256] on div "Next" at bounding box center [558, 252] width 27 height 11
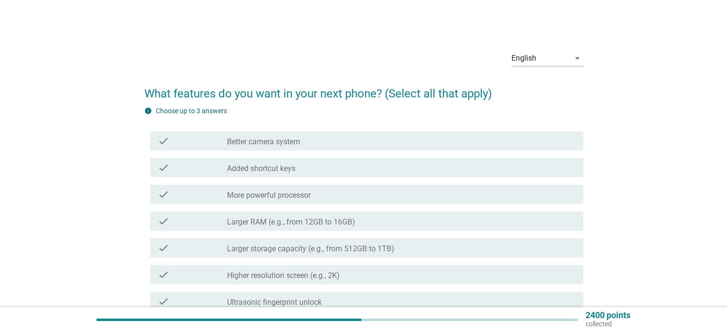
click at [273, 141] on label "Better camera system" at bounding box center [263, 142] width 73 height 10
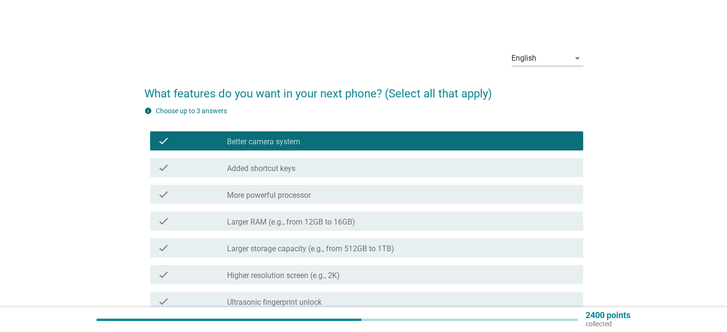
scroll to position [48, 0]
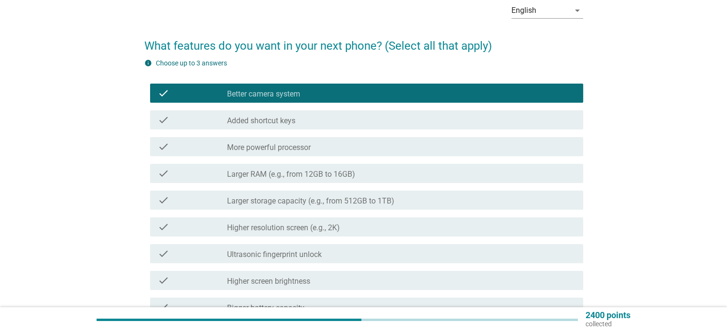
click at [283, 172] on label "Larger RAM (e.g., from 12GB to 16GB)" at bounding box center [291, 175] width 128 height 10
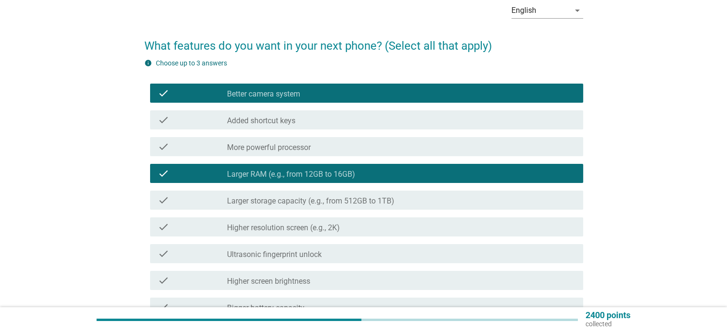
scroll to position [96, 0]
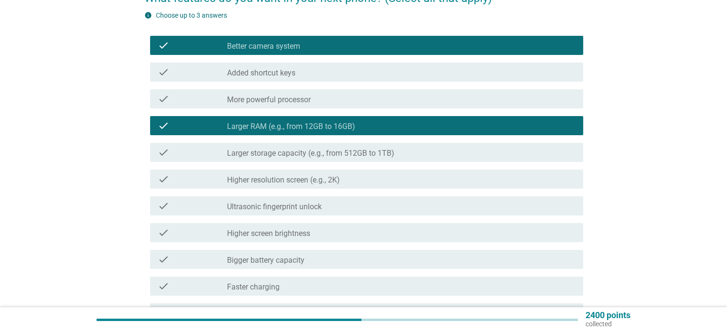
click at [281, 158] on div "check check_box_outline_blank Larger storage capacity (e.g., from 512GB to 1TB)" at bounding box center [366, 152] width 433 height 19
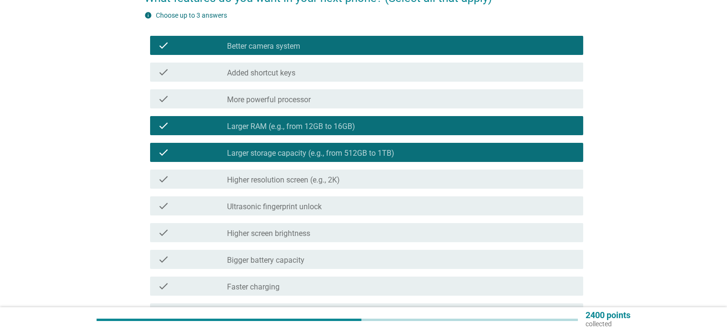
click at [286, 183] on label "Higher resolution screen (e.g., 2K)" at bounding box center [283, 180] width 113 height 10
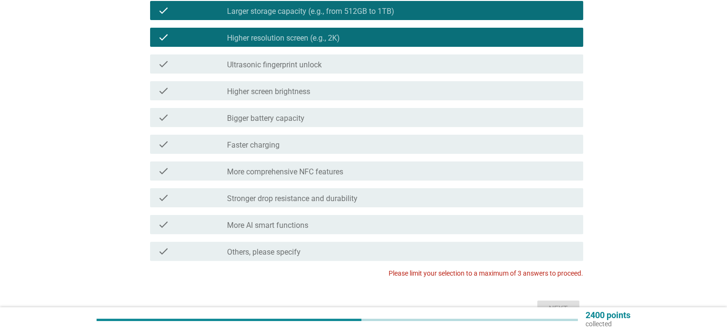
scroll to position [239, 0]
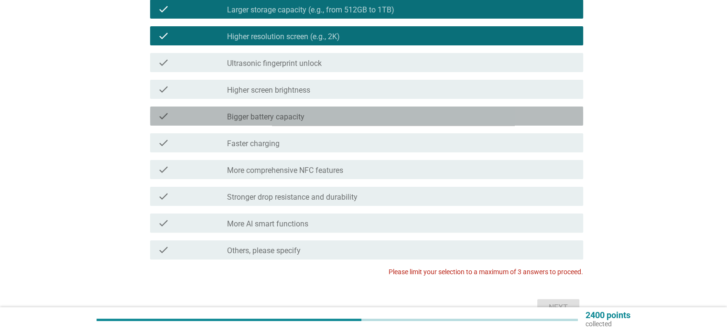
click at [287, 115] on label "Bigger battery capacity" at bounding box center [265, 117] width 77 height 10
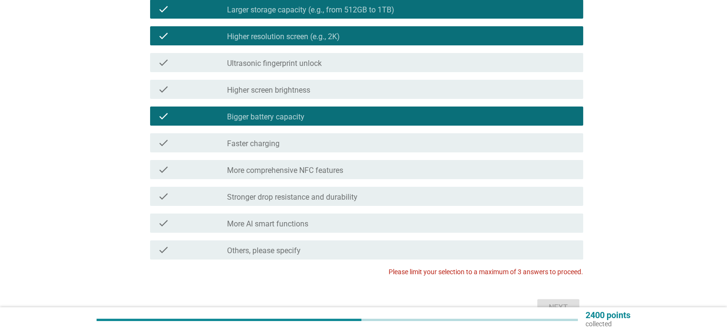
click at [288, 139] on div "check_box_outline_blank Faster charging" at bounding box center [401, 142] width 348 height 11
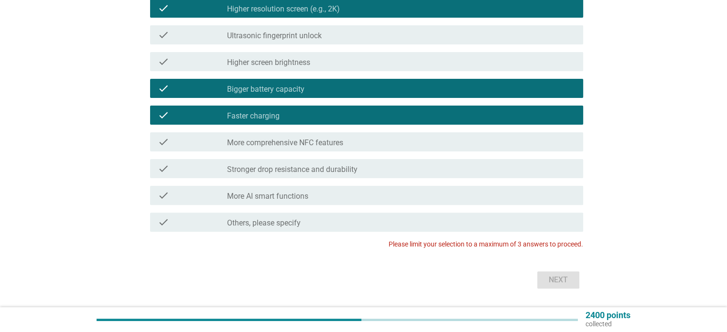
scroll to position [294, 0]
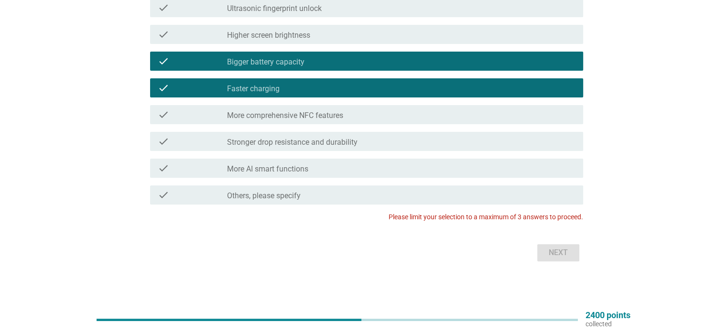
click at [324, 116] on label "More comprehensive NFC features" at bounding box center [285, 116] width 116 height 10
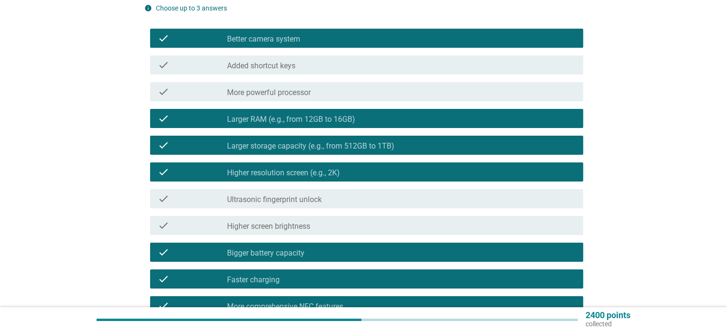
scroll to position [246, 0]
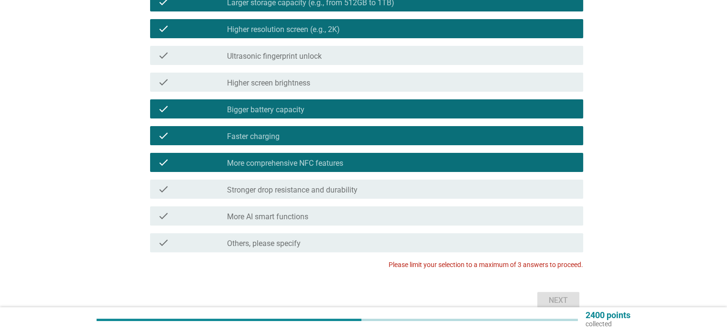
click at [291, 165] on label "More comprehensive NFC features" at bounding box center [285, 164] width 116 height 10
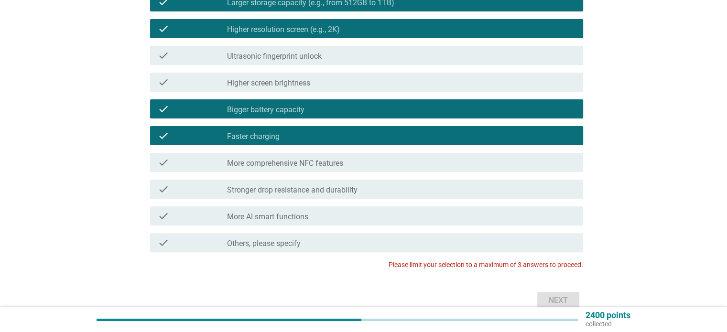
click at [292, 112] on label "Bigger battery capacity" at bounding box center [265, 110] width 77 height 10
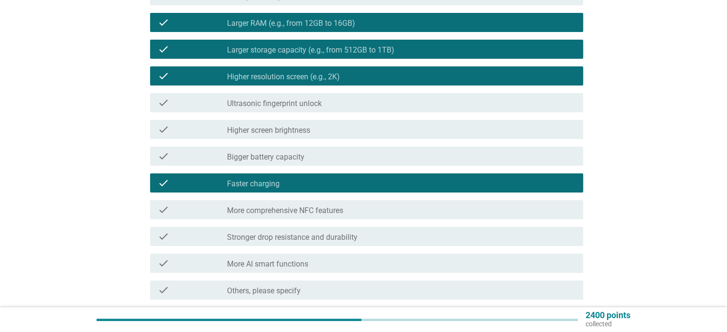
scroll to position [150, 0]
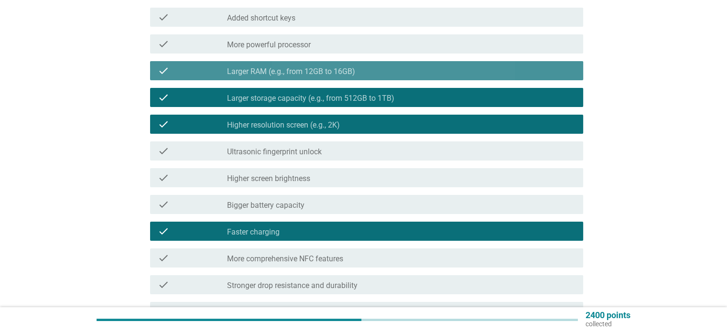
click at [296, 73] on label "Larger RAM (e.g., from 12GB to 16GB)" at bounding box center [291, 72] width 128 height 10
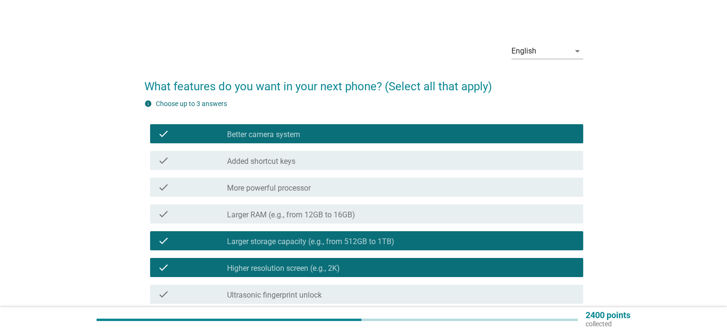
click at [271, 133] on label "Better camera system" at bounding box center [263, 135] width 73 height 10
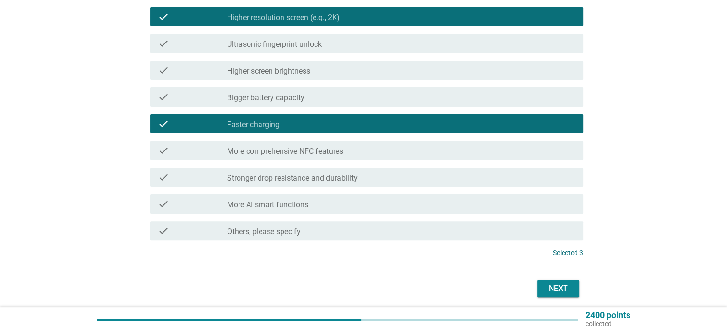
scroll to position [294, 0]
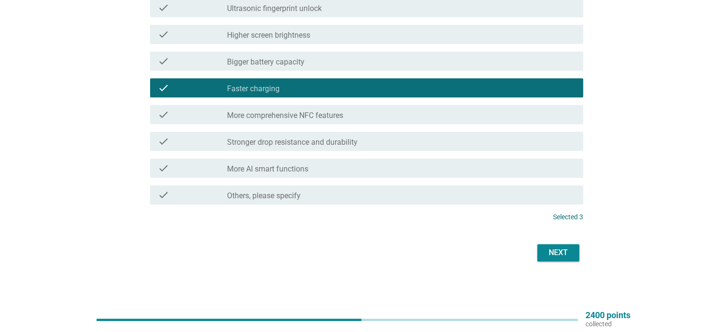
click at [560, 252] on div "Next" at bounding box center [558, 252] width 27 height 11
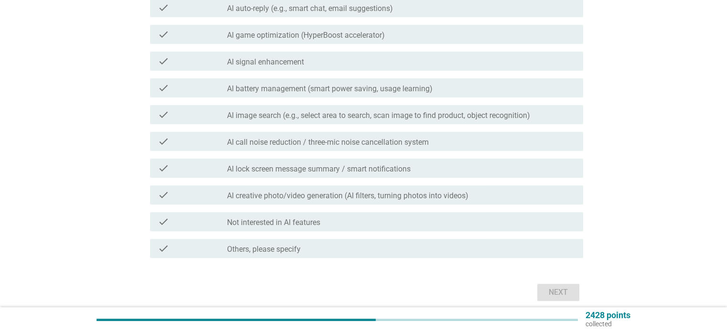
scroll to position [0, 0]
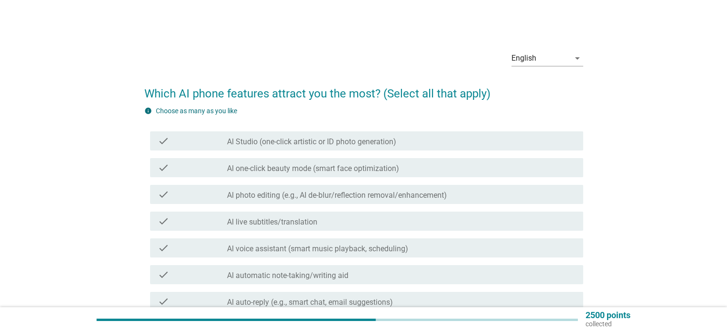
click at [297, 191] on div "check check_box_outline_blank AI photo editing (e.g., AI de-blur/reflection rem…" at bounding box center [366, 194] width 433 height 19
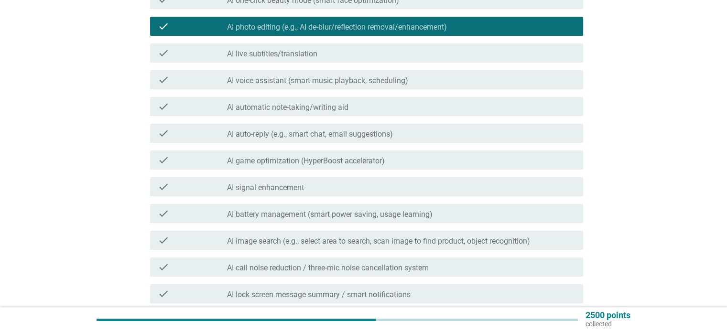
scroll to position [191, 0]
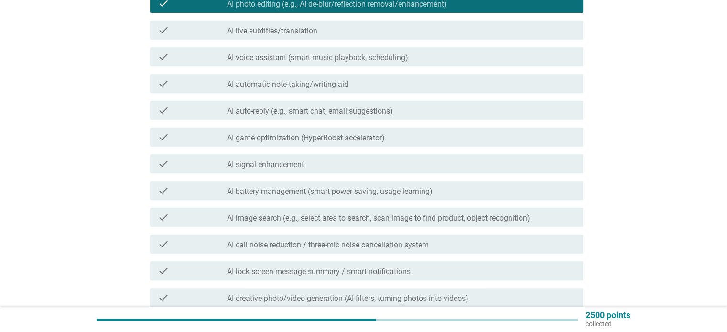
click at [292, 32] on label "AI live subtitles/translation" at bounding box center [272, 31] width 90 height 10
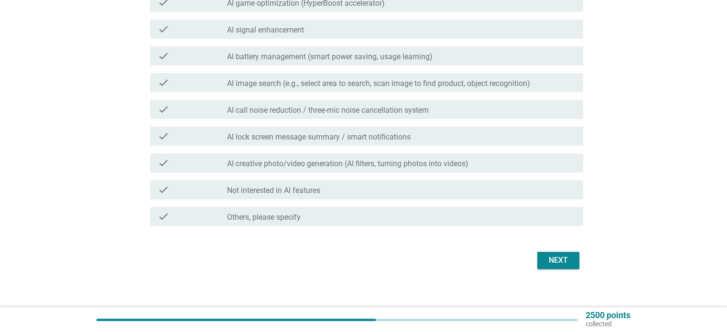
scroll to position [333, 0]
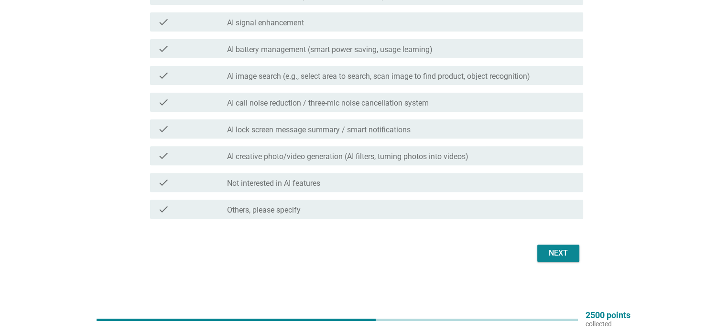
click at [318, 128] on label "AI lock screen message summary / smart notifications" at bounding box center [318, 130] width 183 height 10
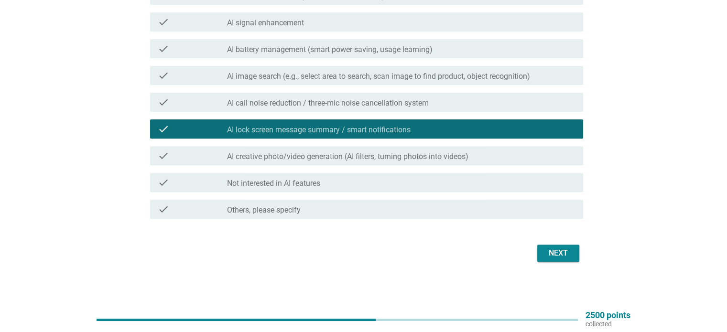
click at [324, 158] on label "AI creative photo/video generation (AI filters, turning photos into videos)" at bounding box center [347, 157] width 241 height 10
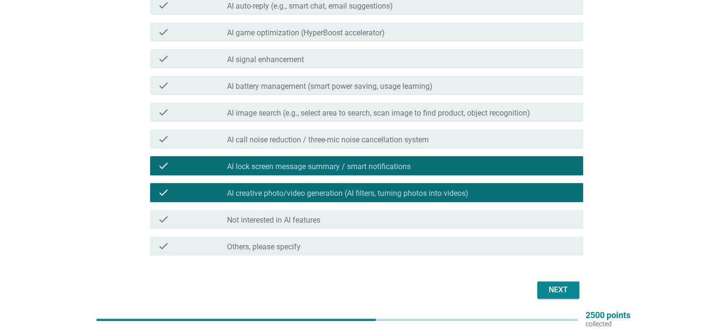
scroll to position [237, 0]
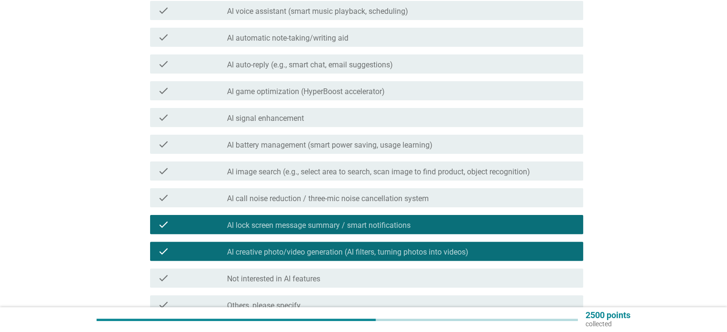
click at [311, 143] on label "AI battery management (smart power saving, usage learning)" at bounding box center [329, 145] width 205 height 10
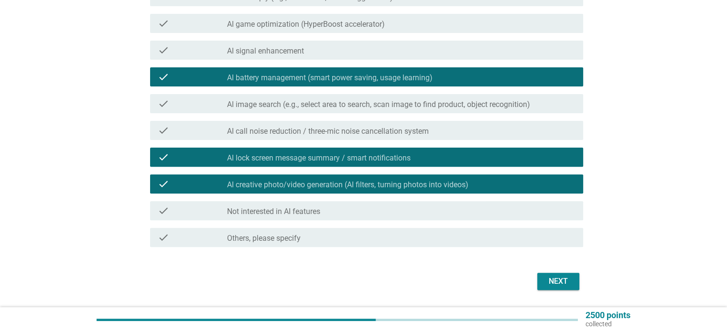
scroll to position [333, 0]
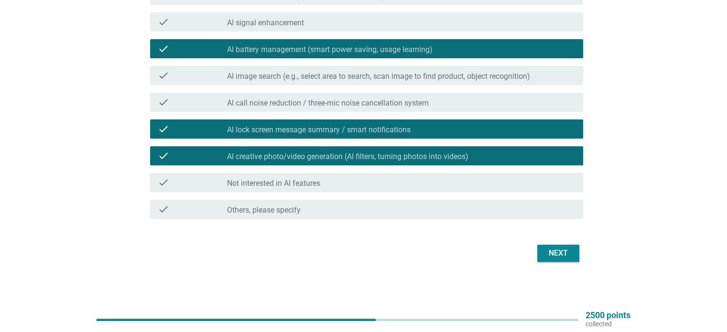
click at [553, 252] on div "Next" at bounding box center [558, 252] width 27 height 11
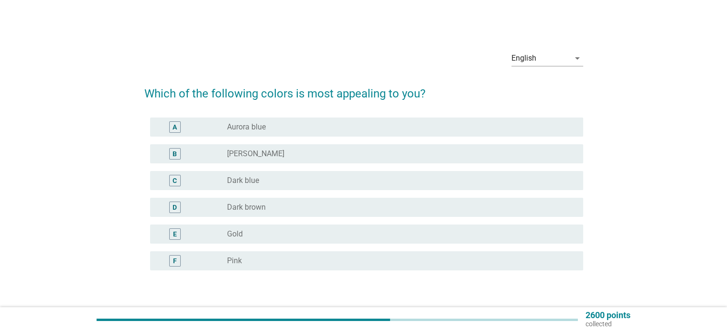
click at [247, 147] on div "B radio_button_unchecked [PERSON_NAME]" at bounding box center [366, 153] width 433 height 19
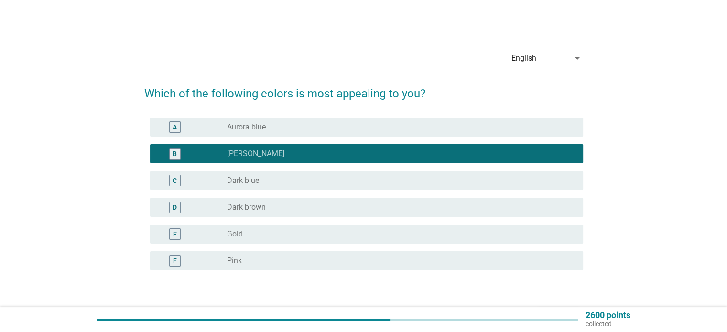
click at [263, 202] on div "radio_button_unchecked Dark brown" at bounding box center [401, 207] width 348 height 11
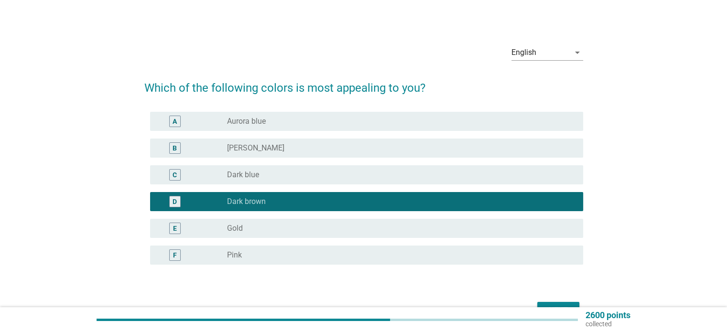
scroll to position [63, 0]
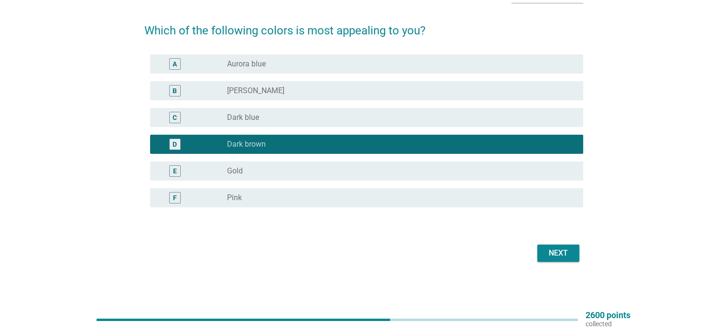
click at [240, 67] on label "Aurora blue" at bounding box center [246, 64] width 39 height 10
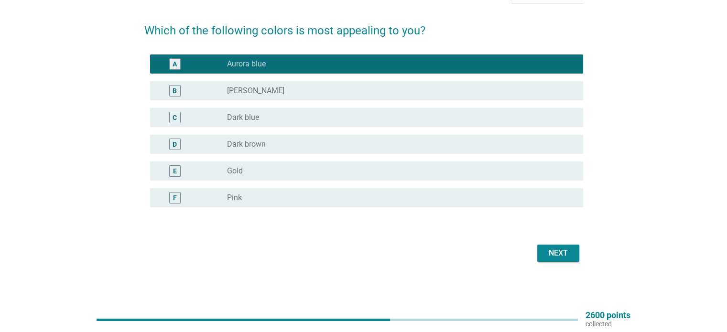
click at [279, 84] on div "B radio_button_unchecked [PERSON_NAME]" at bounding box center [366, 90] width 433 height 19
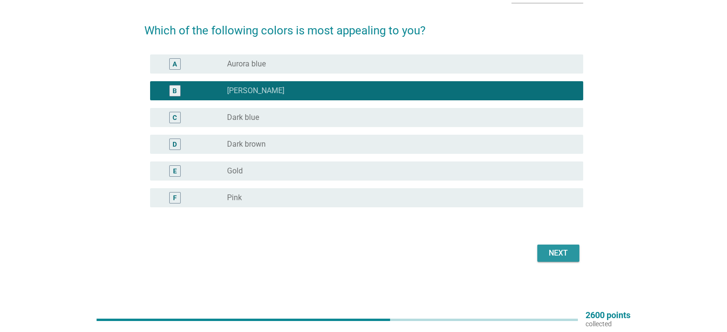
click at [555, 255] on div "Next" at bounding box center [558, 252] width 27 height 11
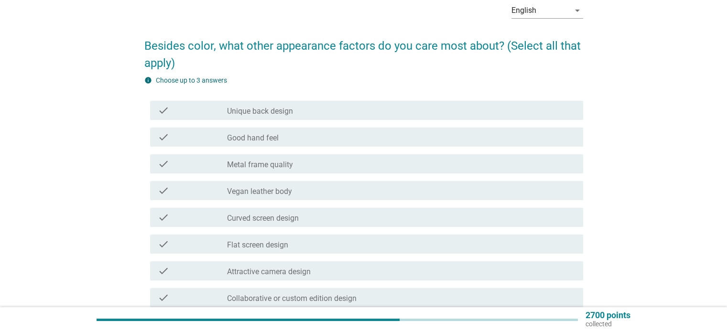
scroll to position [96, 0]
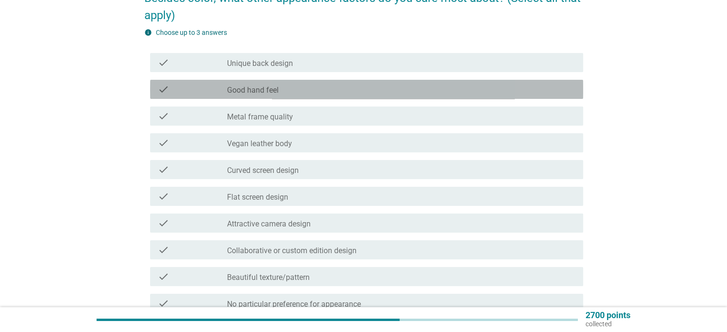
click at [272, 86] on label "Good hand feel" at bounding box center [253, 91] width 52 height 10
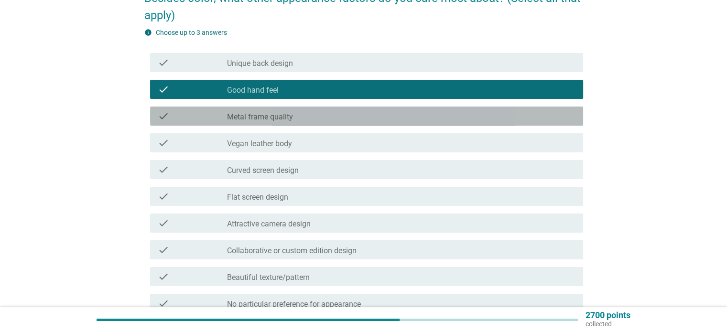
click at [273, 122] on div "check check_box_outline_blank Metal frame quality" at bounding box center [366, 116] width 433 height 19
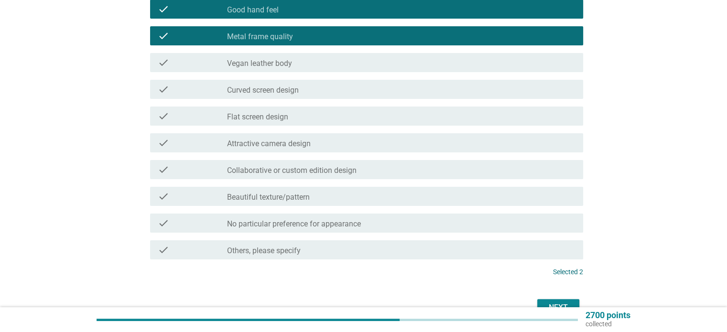
scroll to position [191, 0]
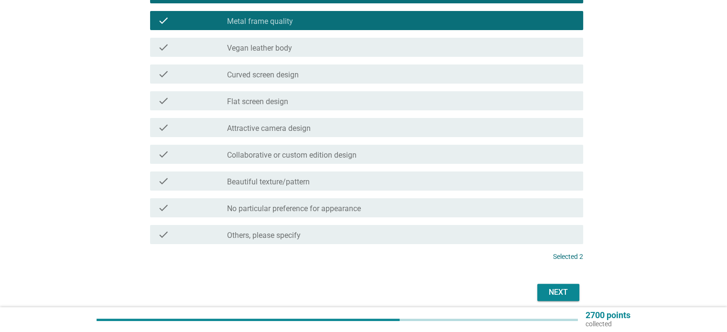
click at [304, 186] on label "Beautiful texture/pattern" at bounding box center [268, 182] width 83 height 10
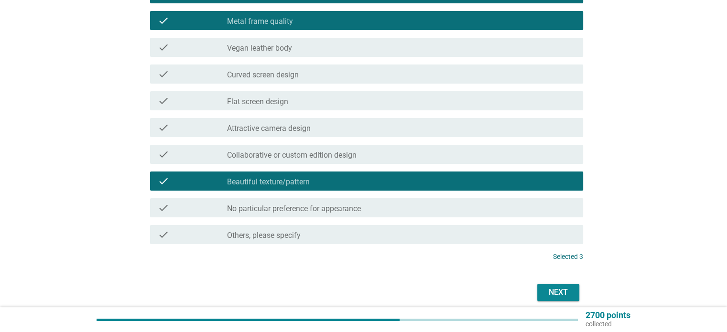
click at [553, 289] on div "Next" at bounding box center [558, 292] width 27 height 11
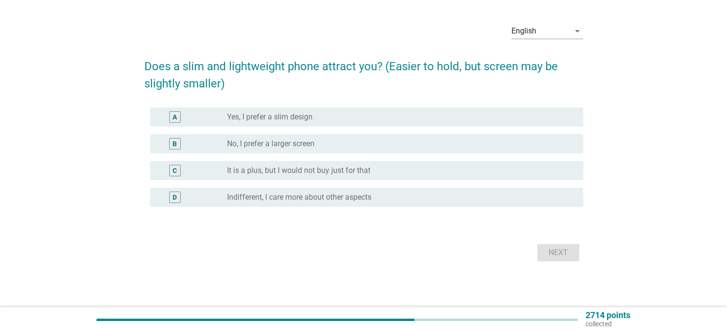
scroll to position [0, 0]
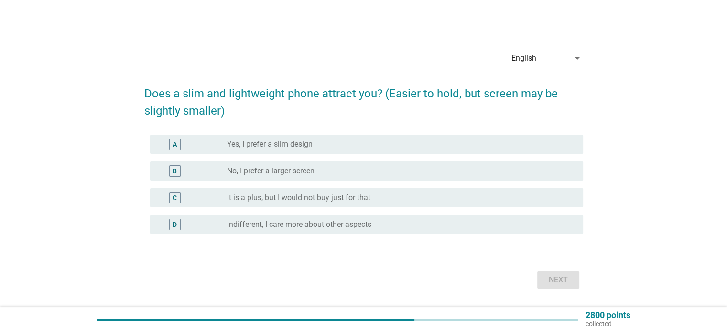
click at [271, 168] on label "No, I prefer a larger screen" at bounding box center [270, 171] width 87 height 10
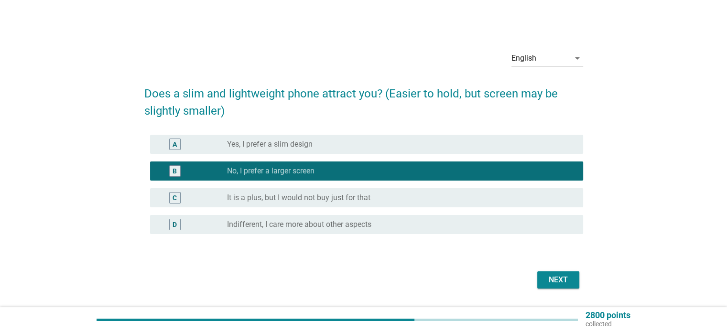
click at [558, 280] on div "Next" at bounding box center [558, 279] width 27 height 11
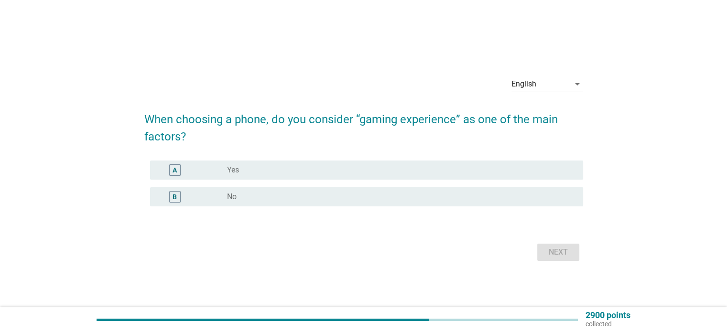
click at [243, 174] on div "radio_button_unchecked Yes" at bounding box center [397, 170] width 340 height 10
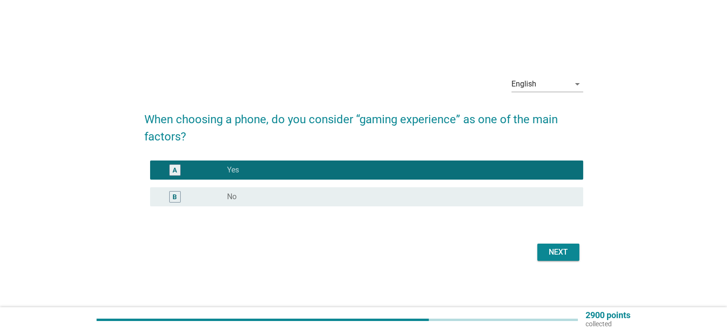
click at [558, 252] on div "Next" at bounding box center [558, 252] width 27 height 11
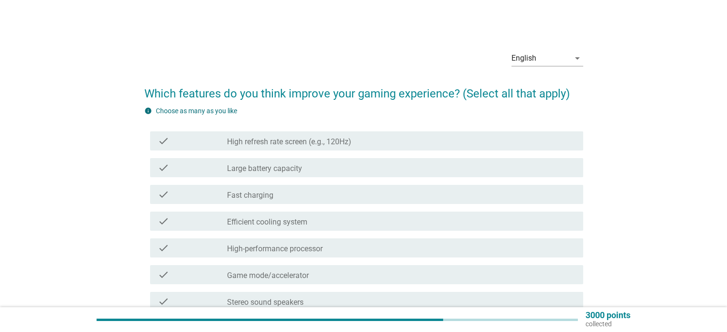
click at [275, 169] on label "Large battery capacity" at bounding box center [264, 169] width 75 height 10
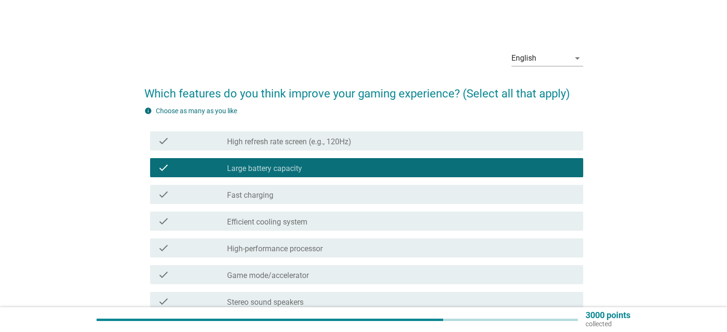
click at [272, 224] on label "Efficient cooling system" at bounding box center [267, 222] width 80 height 10
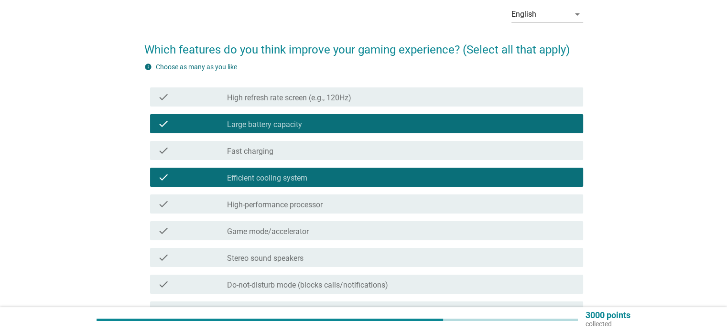
scroll to position [96, 0]
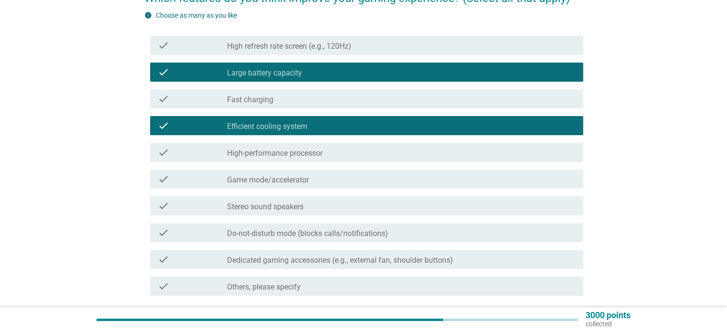
click at [276, 152] on label "High-performance processor" at bounding box center [275, 154] width 96 height 10
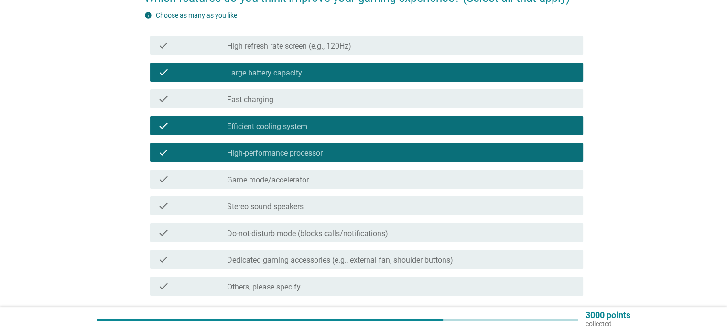
click at [324, 233] on label "Do-not-disturb mode (blocks calls/notifications)" at bounding box center [307, 234] width 161 height 10
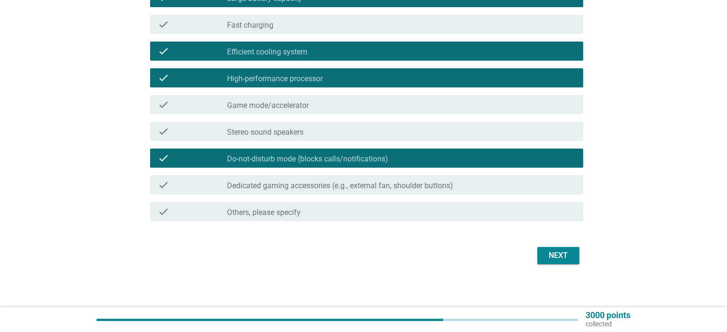
scroll to position [172, 0]
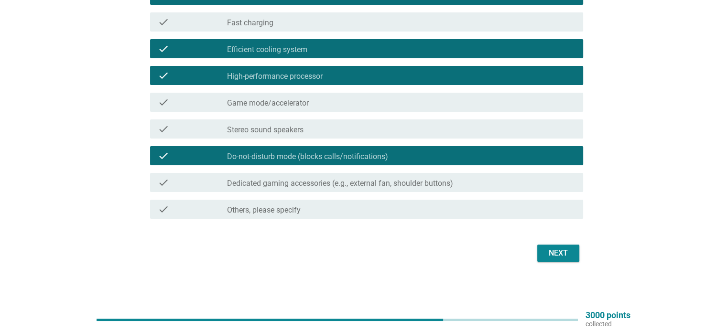
click at [561, 257] on div "Next" at bounding box center [558, 252] width 27 height 11
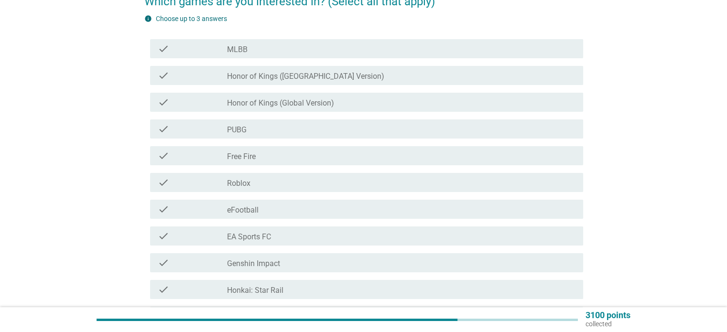
scroll to position [96, 0]
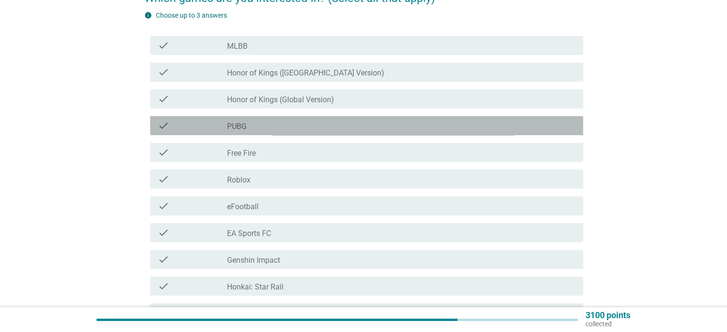
click at [257, 129] on div "check_box_outline_blank PUBG" at bounding box center [401, 125] width 348 height 11
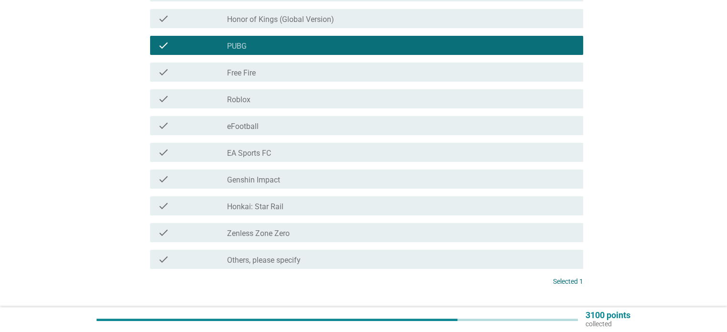
scroll to position [191, 0]
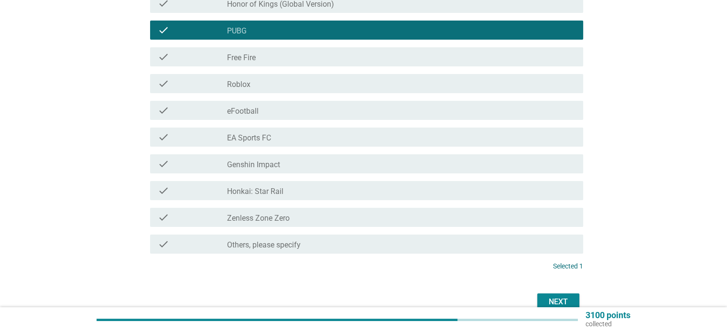
click at [547, 302] on div "Next" at bounding box center [558, 301] width 27 height 11
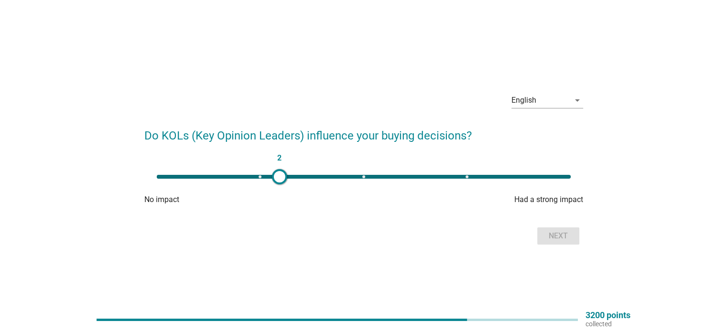
type input "3"
drag, startPoint x: 155, startPoint y: 175, endPoint x: 368, endPoint y: 182, distance: 213.2
click at [368, 182] on div at bounding box center [367, 176] width 15 height 15
click at [548, 235] on div "Next" at bounding box center [558, 235] width 27 height 11
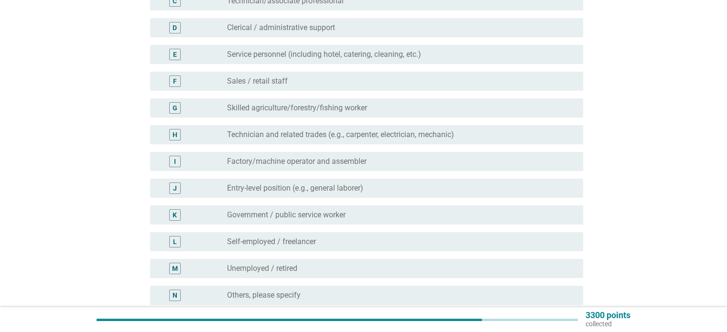
scroll to position [277, 0]
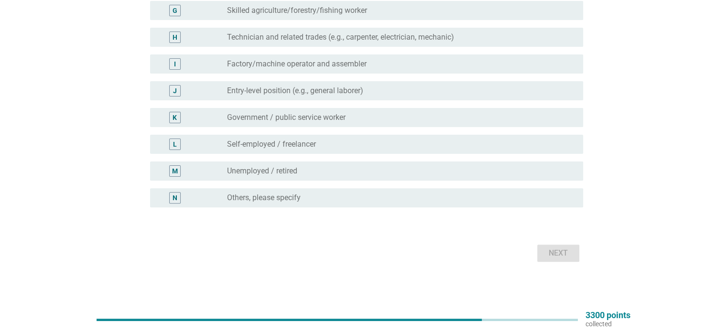
click at [274, 193] on label "Others, please specify" at bounding box center [264, 198] width 74 height 10
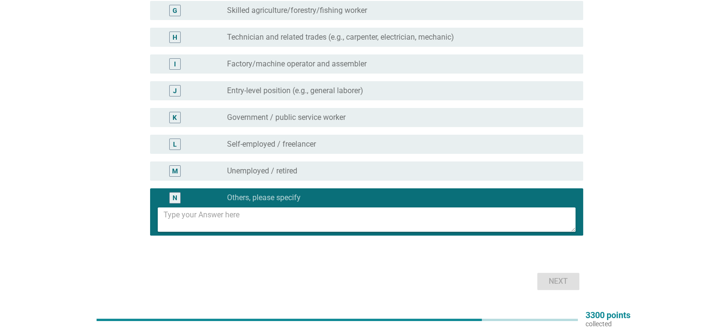
click at [267, 212] on textarea at bounding box center [369, 219] width 412 height 24
type textarea "Senior Executive Human Resources"
click at [549, 279] on div "Next" at bounding box center [558, 281] width 27 height 11
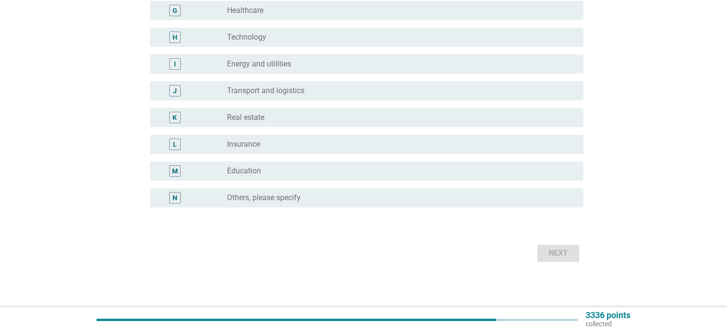
scroll to position [0, 0]
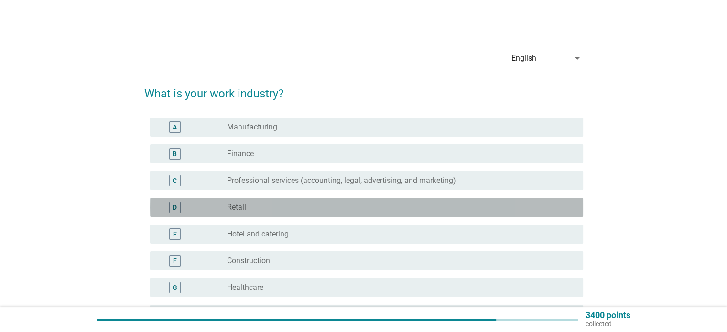
click at [246, 201] on div "D radio_button_unchecked Retail" at bounding box center [366, 207] width 433 height 19
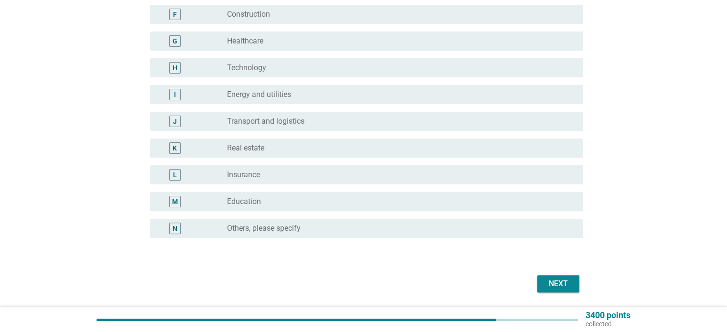
scroll to position [277, 0]
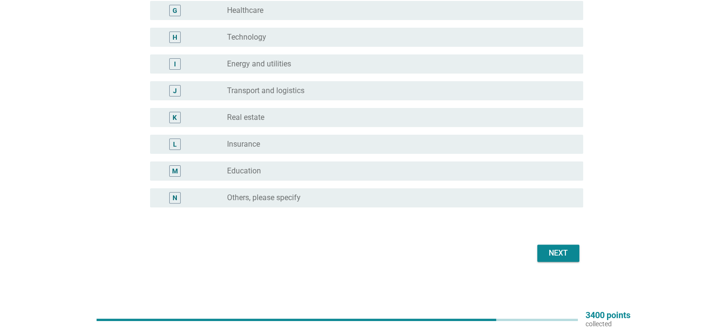
click at [554, 251] on div "Next" at bounding box center [558, 252] width 27 height 11
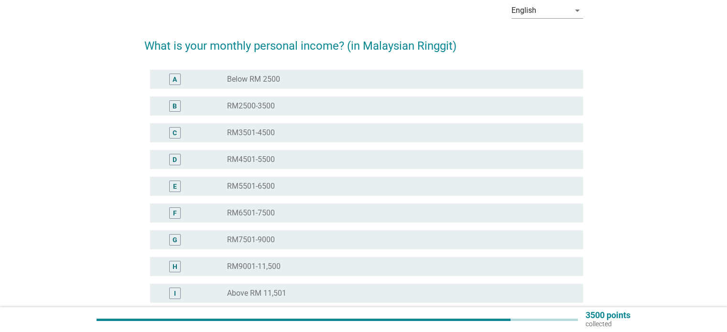
scroll to position [96, 0]
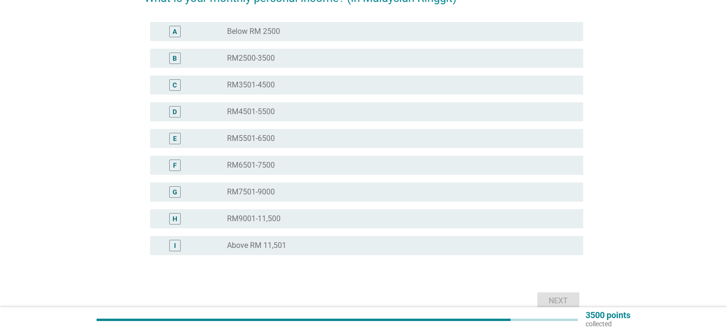
click at [255, 139] on label "RM5501-6500" at bounding box center [251, 139] width 48 height 10
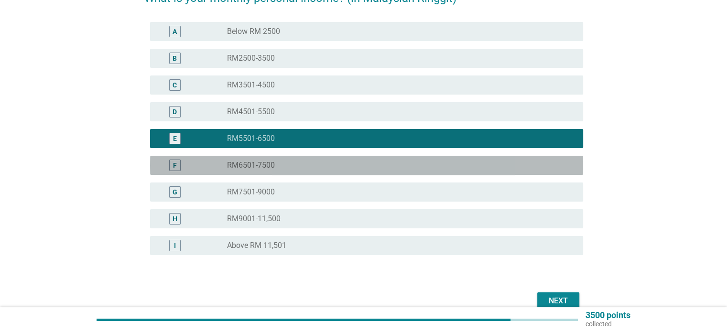
click at [265, 166] on label "RM6501-7500" at bounding box center [251, 166] width 48 height 10
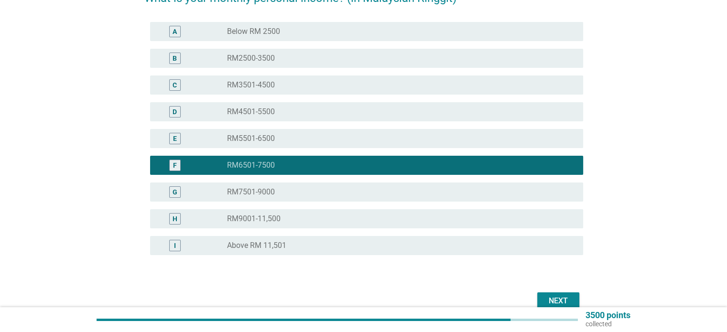
click at [275, 249] on label "Above RM 11,501" at bounding box center [256, 246] width 59 height 10
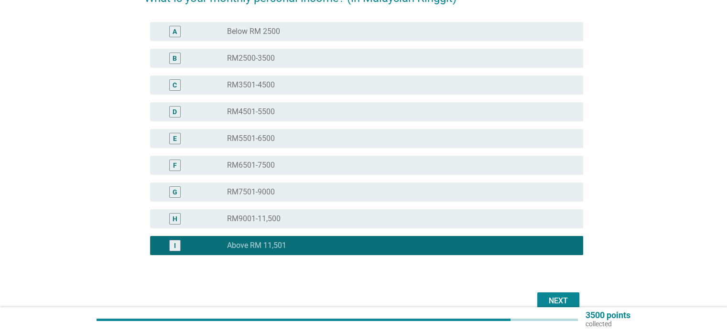
click at [550, 296] on div "Next" at bounding box center [558, 300] width 27 height 11
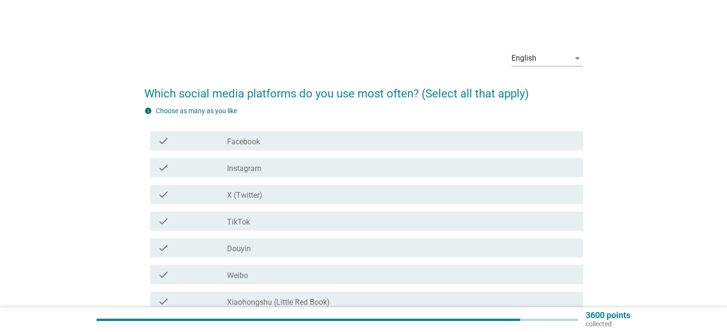
click at [264, 140] on div "check_box_outline_blank Facebook" at bounding box center [401, 140] width 348 height 11
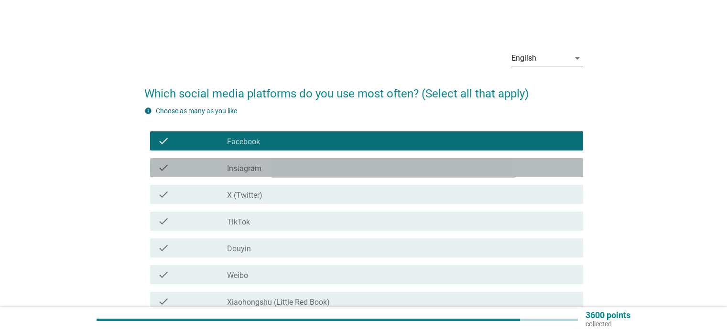
click at [255, 170] on label "Instagram" at bounding box center [244, 169] width 34 height 10
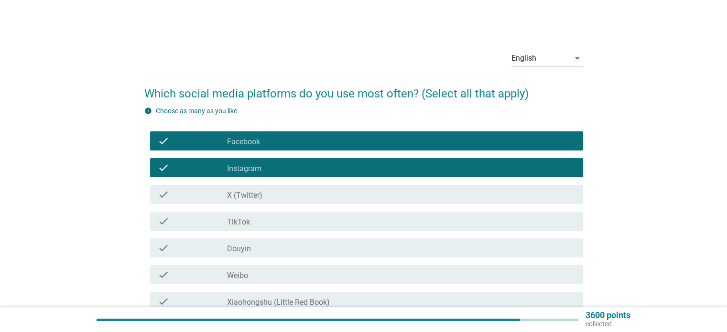
click at [255, 193] on label "X (Twitter)" at bounding box center [244, 196] width 35 height 10
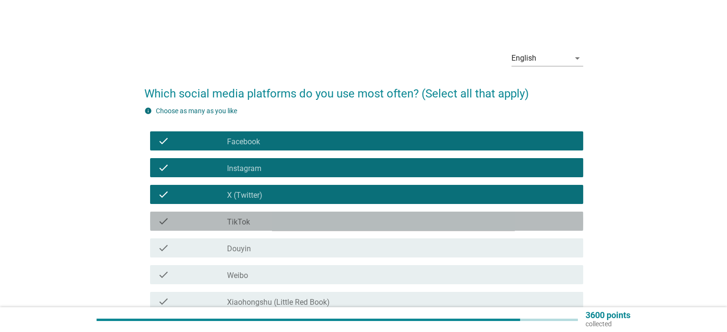
click at [257, 220] on div "check_box_outline_blank TikTok" at bounding box center [401, 220] width 348 height 11
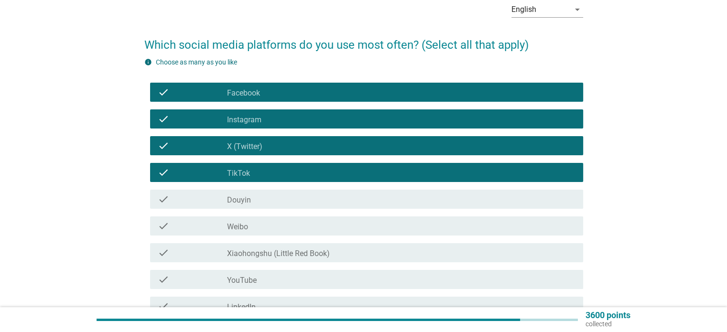
scroll to position [143, 0]
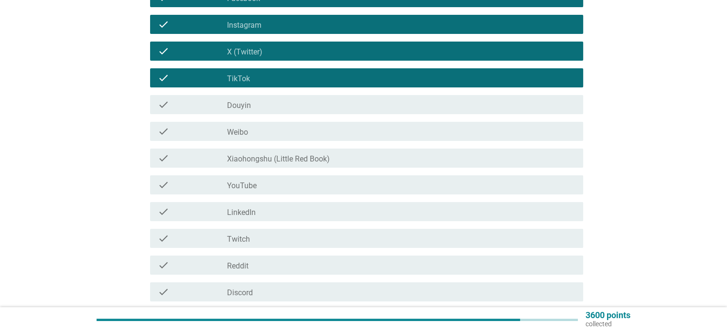
click at [256, 182] on label "YouTube" at bounding box center [242, 186] width 30 height 10
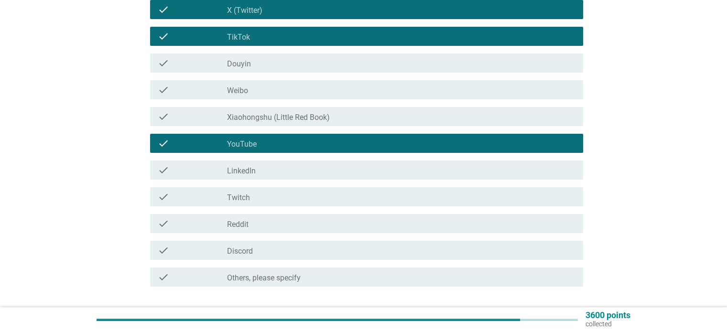
scroll to position [253, 0]
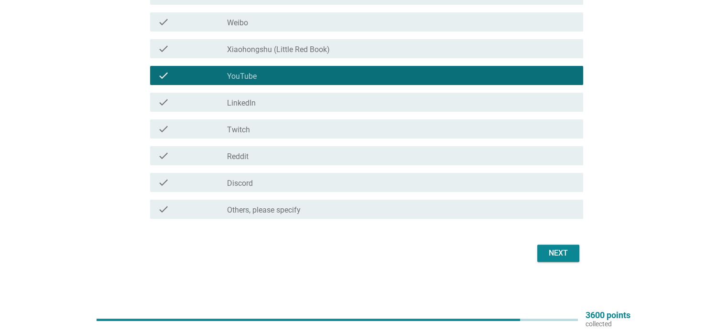
click at [246, 101] on label "LinkedIn" at bounding box center [241, 103] width 29 height 10
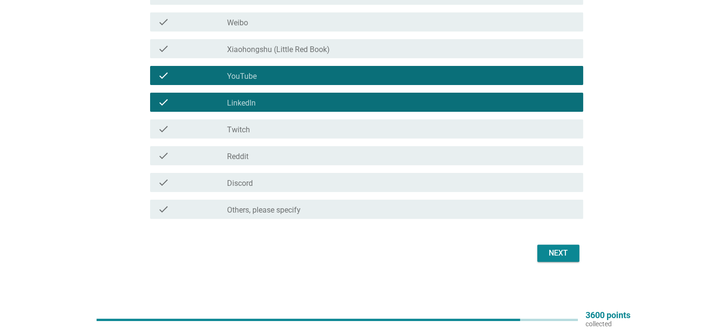
click at [547, 250] on div "Next" at bounding box center [558, 252] width 27 height 11
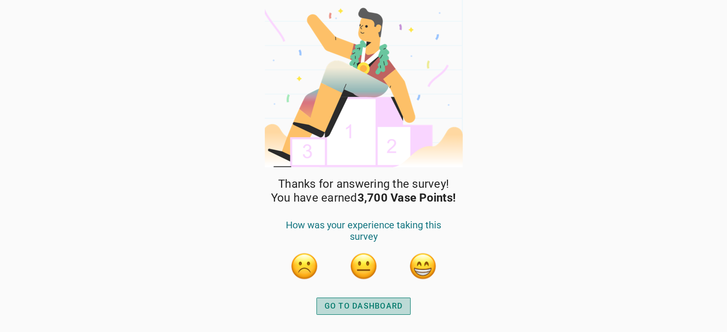
click at [365, 307] on div "GO TO DASHBOARD" at bounding box center [363, 305] width 78 height 11
